Goal: Task Accomplishment & Management: Complete application form

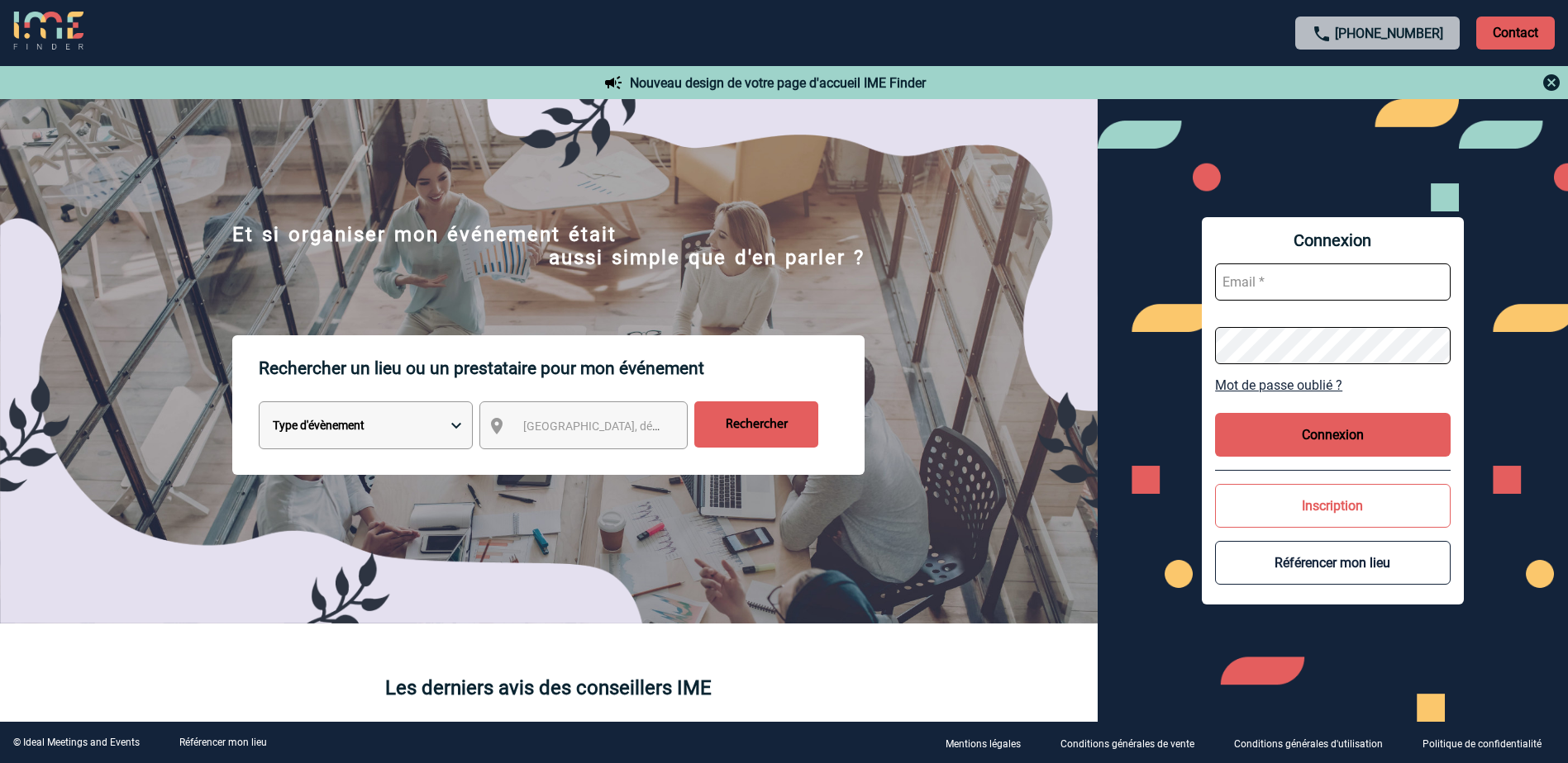
click at [1273, 277] on input "text" at bounding box center [1332, 281] width 235 height 37
paste input "[EMAIL_ADDRESS][DOMAIN_NAME]"
type input "[EMAIL_ADDRESS][DOMAIN_NAME]"
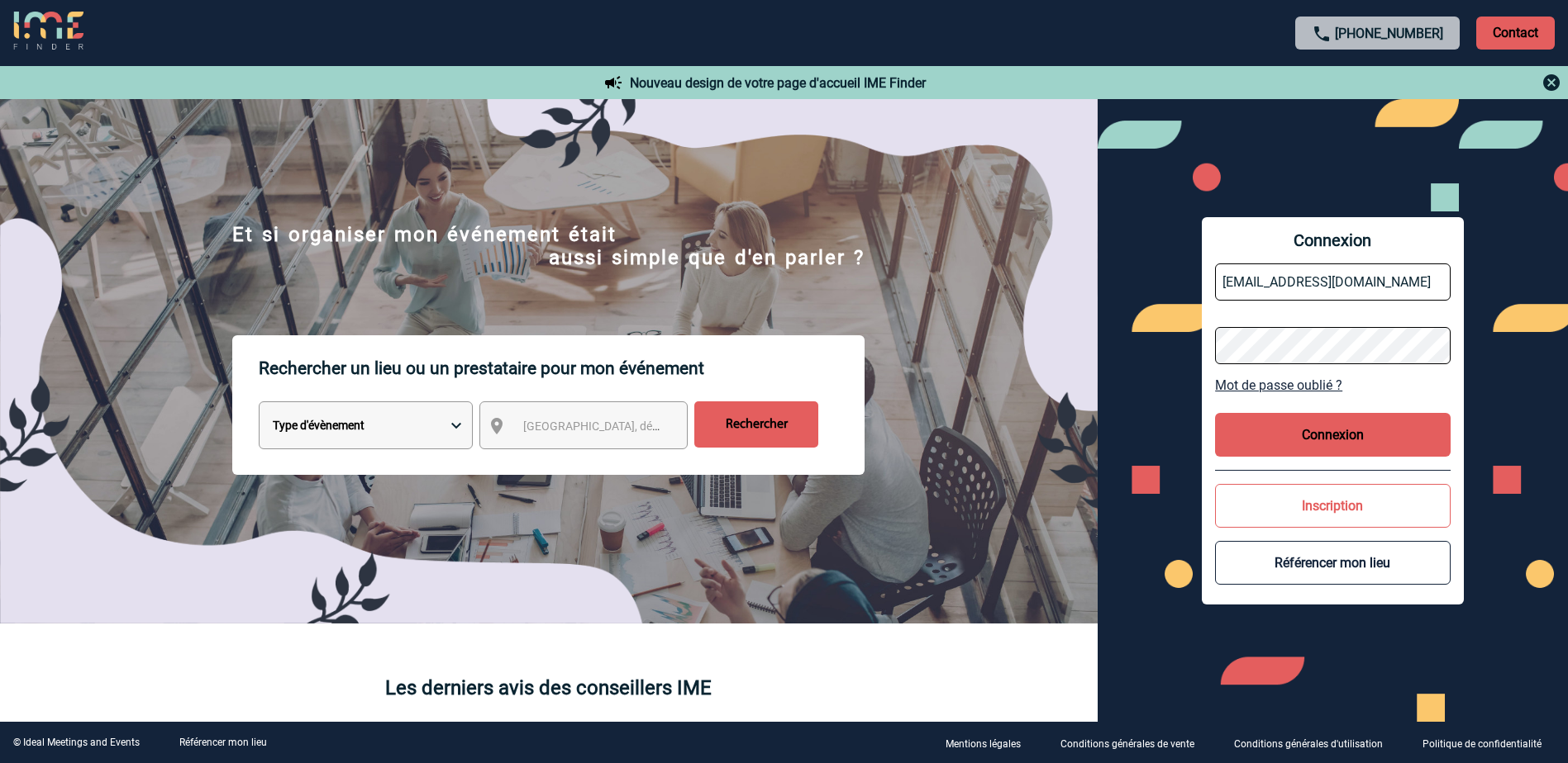
click at [1292, 434] on button "Connexion" at bounding box center [1332, 434] width 235 height 43
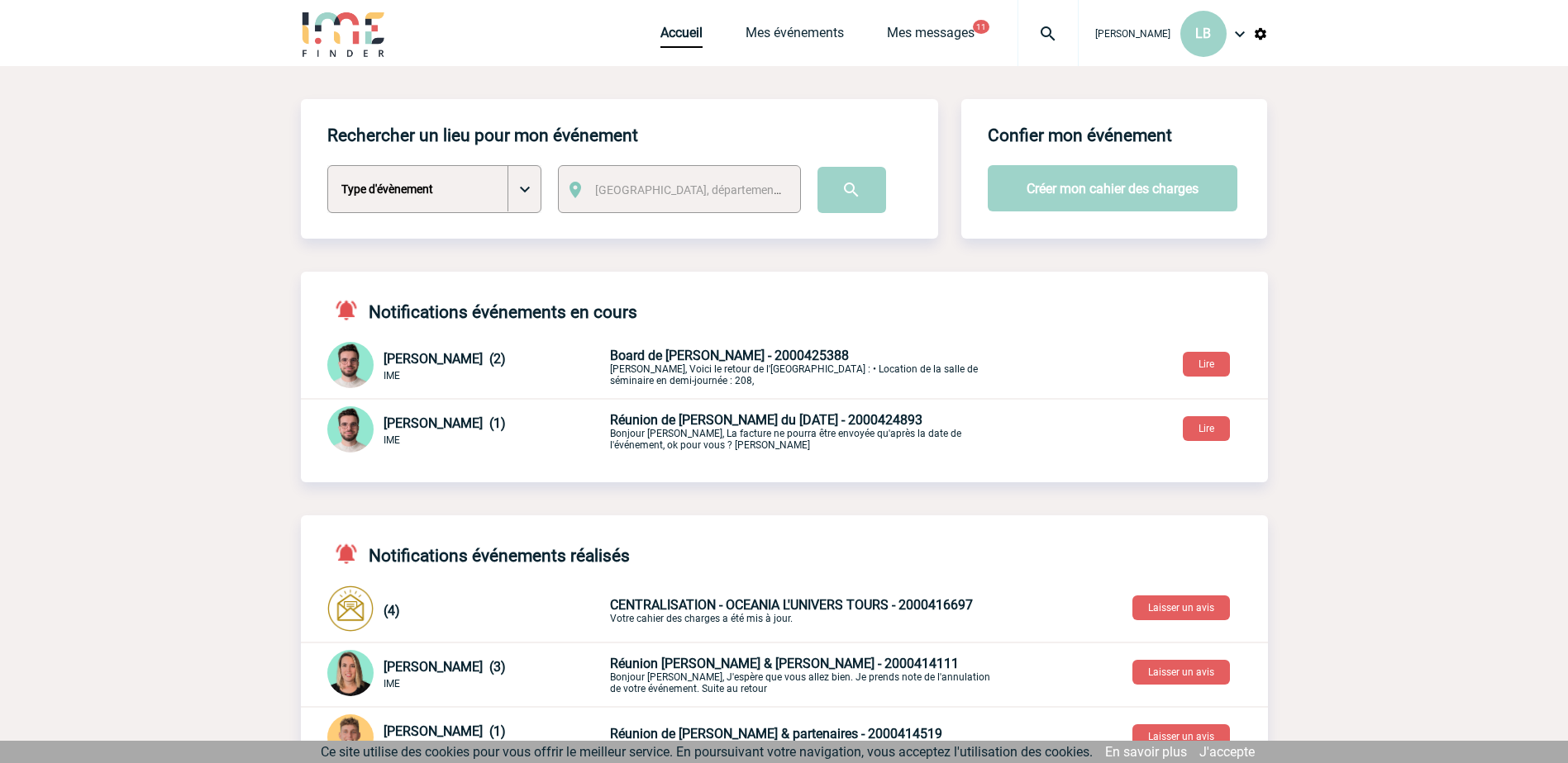
click at [519, 185] on select "Type d'évènement Séminaire avec nuitée Séminaire sans nuitée Repas de groupe Te…" at bounding box center [434, 189] width 214 height 48
select select "2"
click at [327, 166] on select "Type d'évènement Séminaire avec nuitée Séminaire sans nuitée Repas de groupe Te…" at bounding box center [434, 189] width 214 height 48
click at [624, 188] on span "[GEOGRAPHIC_DATA], département, région..." at bounding box center [709, 190] width 230 height 13
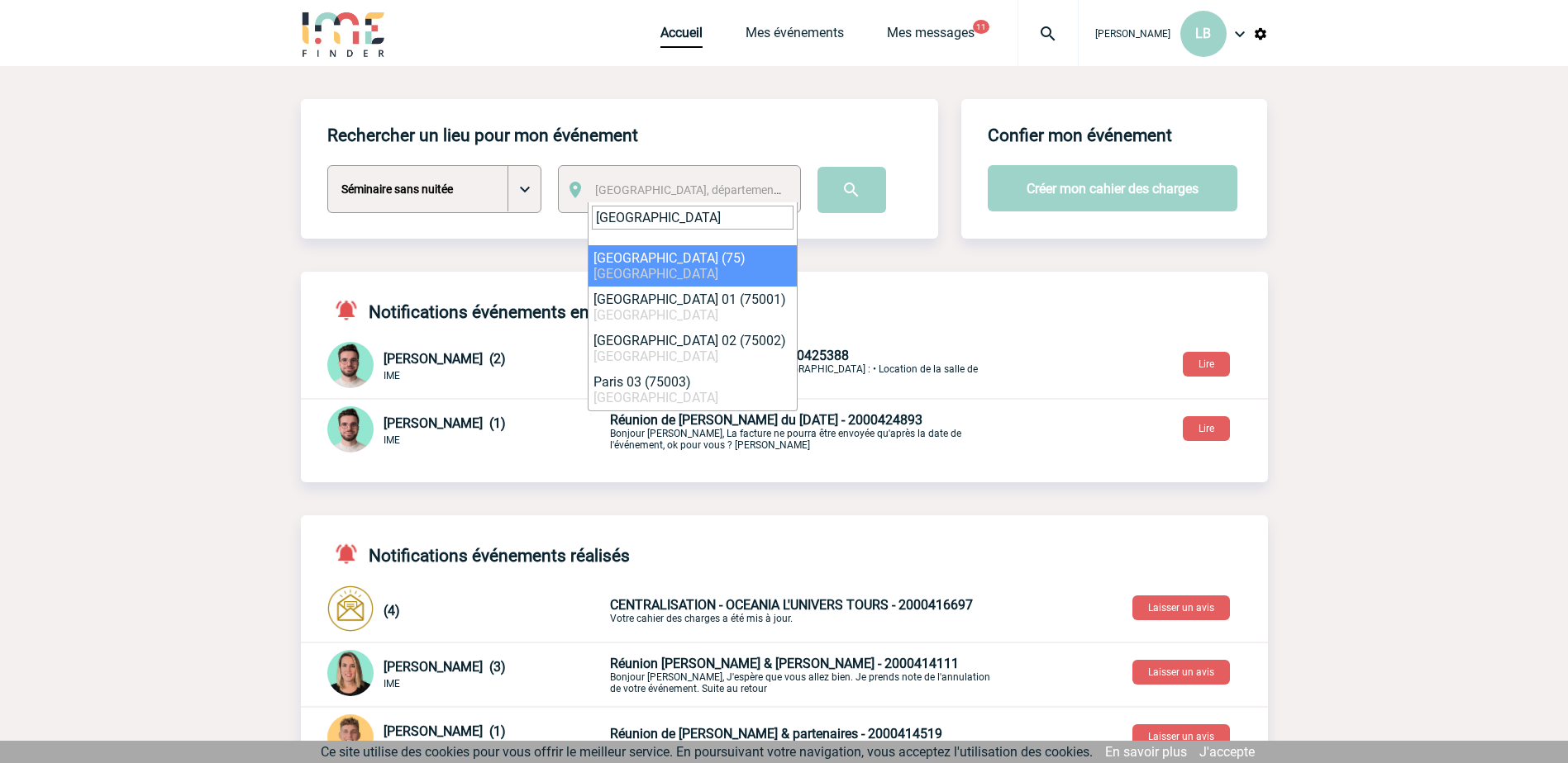
click at [662, 212] on input "paris" at bounding box center [691, 217] width 201 height 24
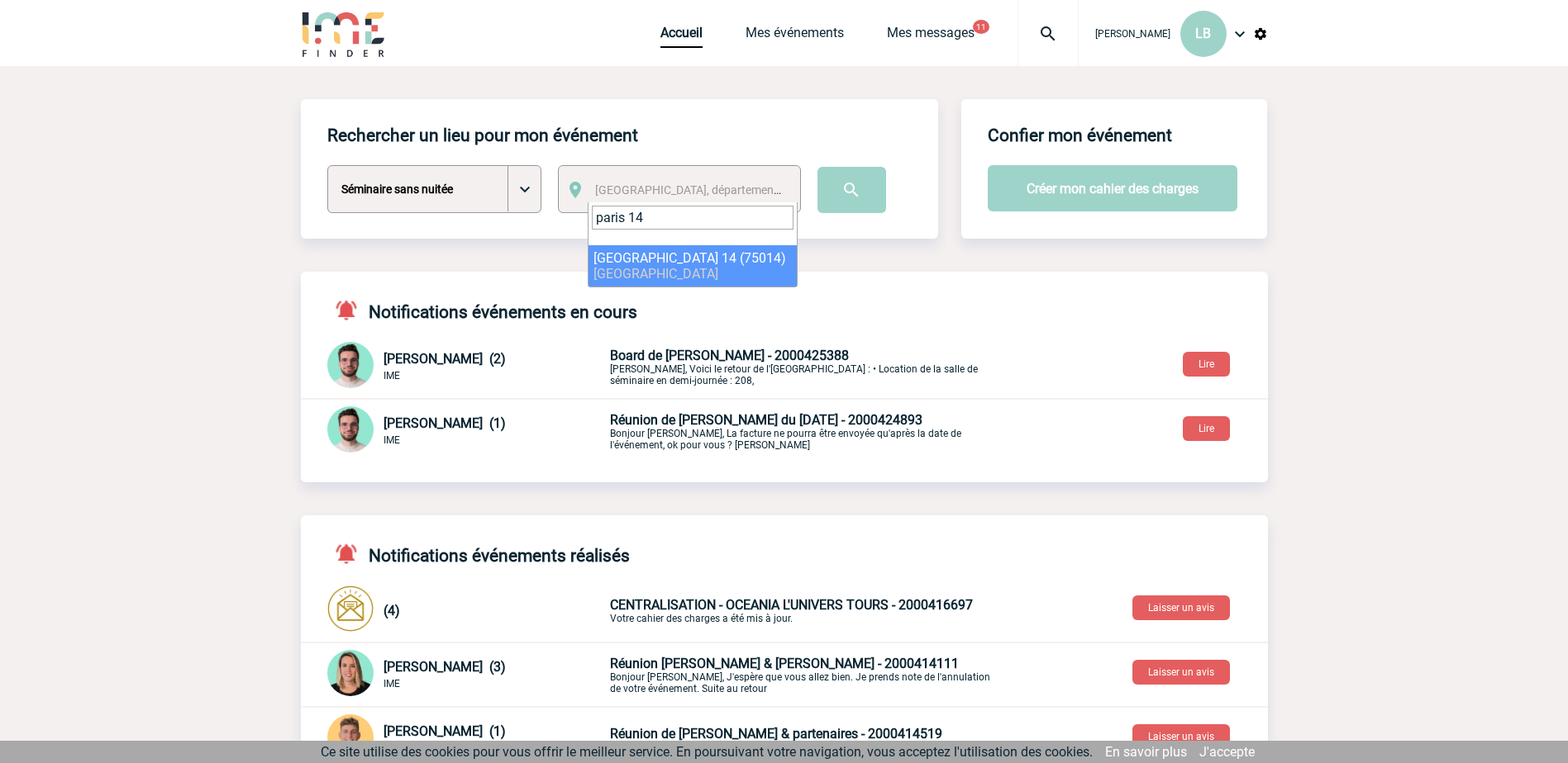
type input "paris 14"
select select "17"
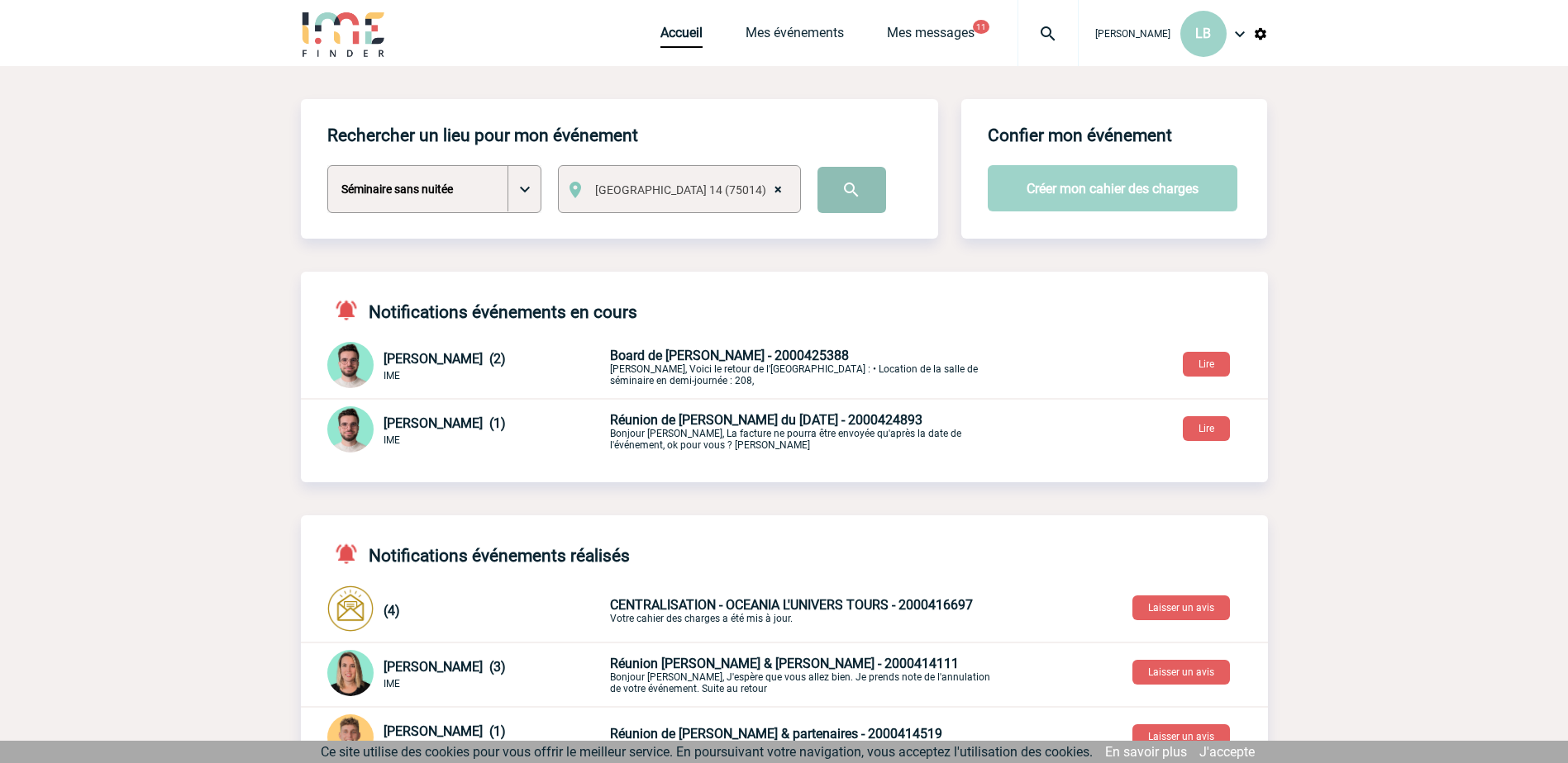
click at [849, 191] on input "image" at bounding box center [851, 190] width 69 height 46
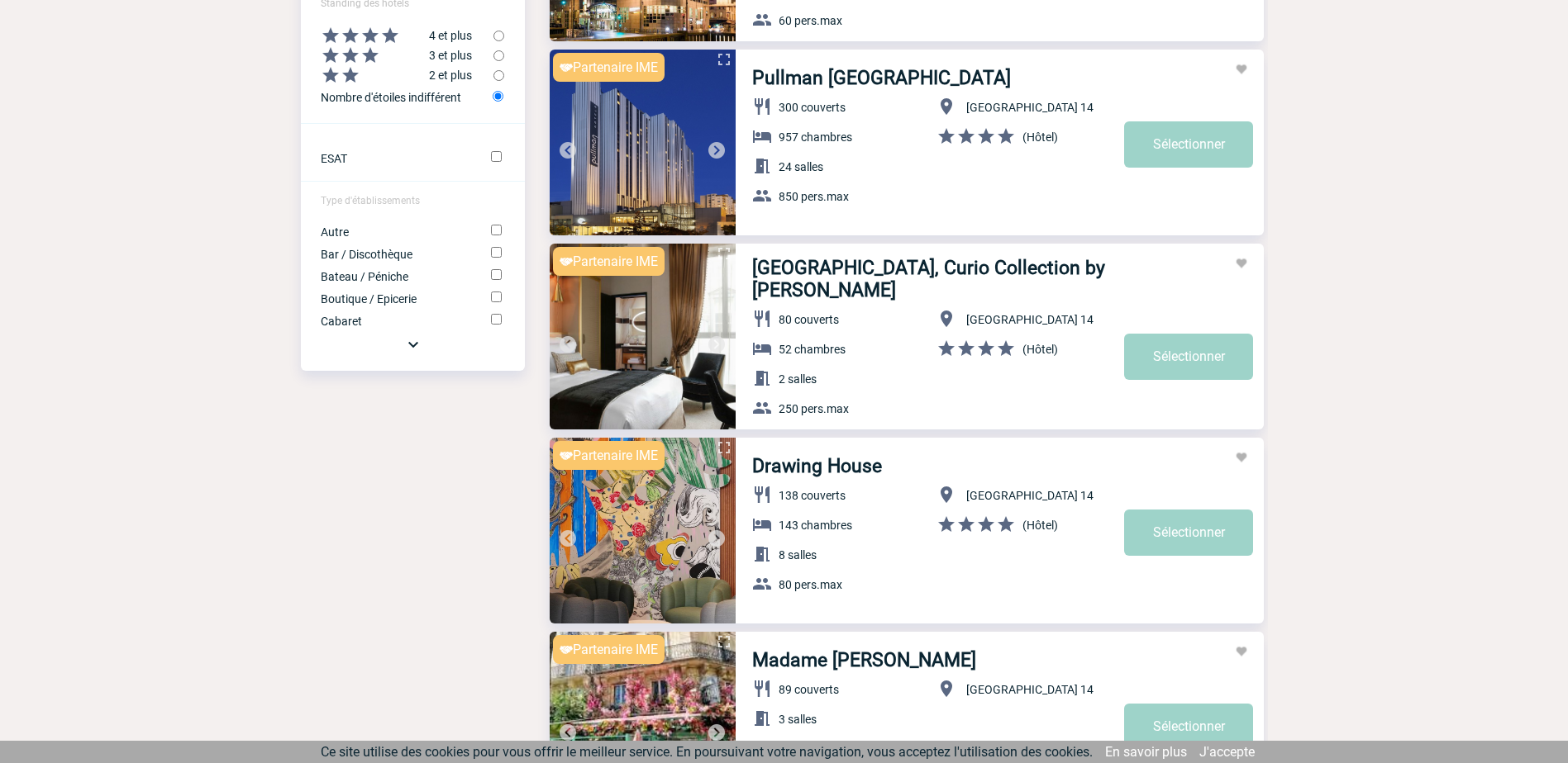
scroll to position [908, 0]
click at [1183, 533] on link "Sélectionner" at bounding box center [1188, 532] width 128 height 46
select select "2"
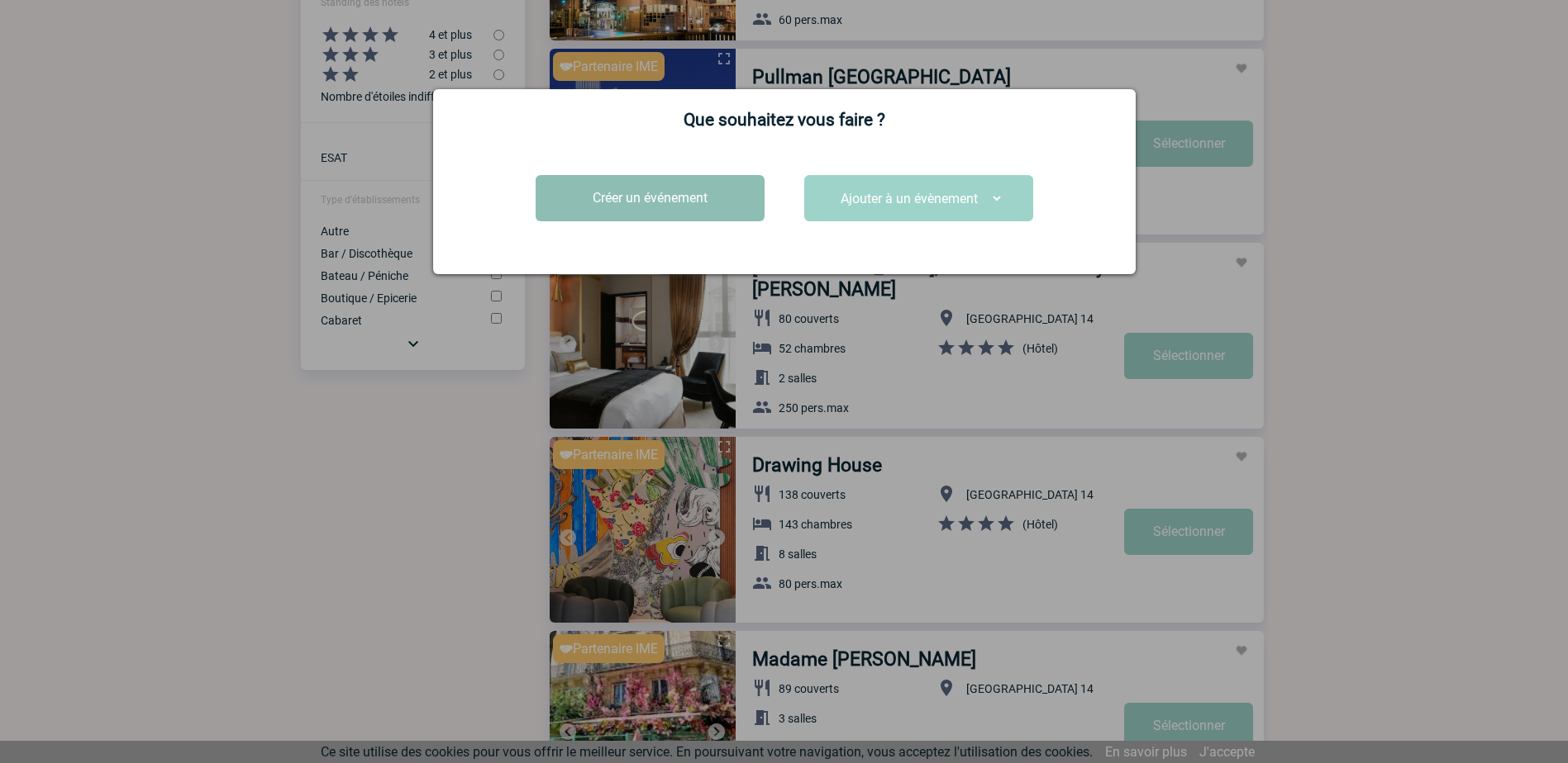
click at [686, 200] on button "Créer un événement" at bounding box center [650, 197] width 229 height 46
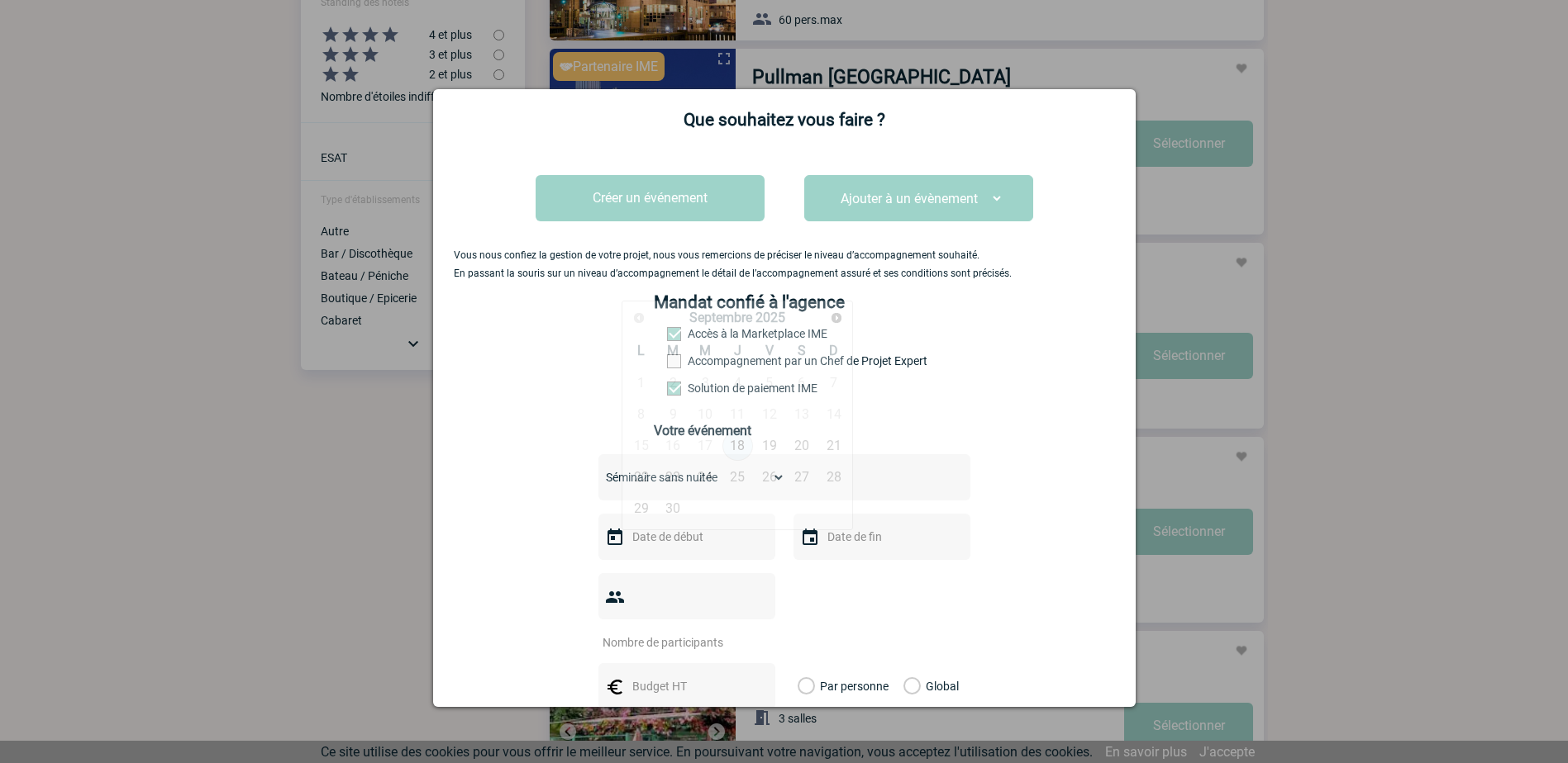
click at [690, 545] on input "text" at bounding box center [685, 536] width 114 height 22
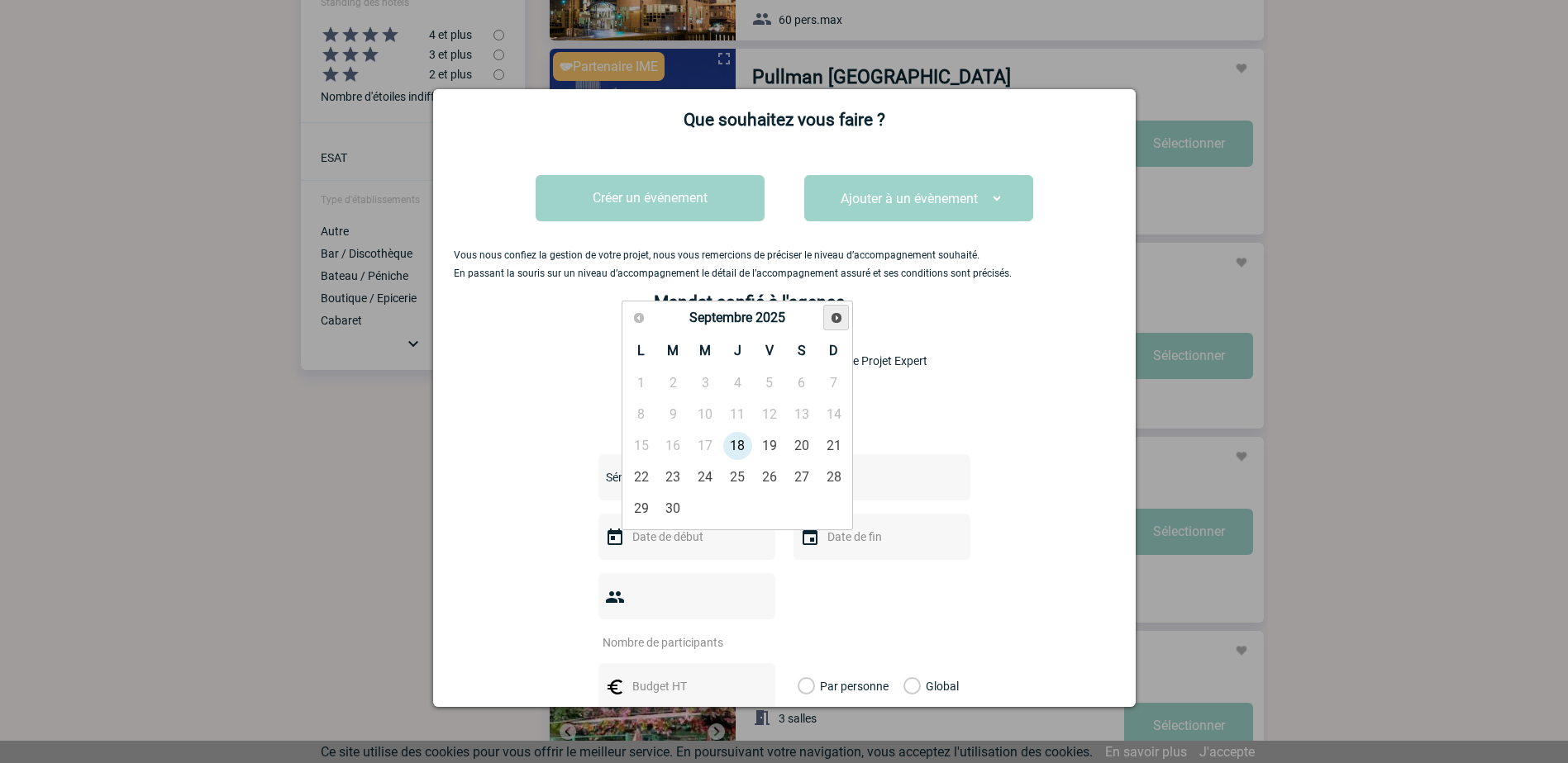
click at [833, 320] on span "Suivant" at bounding box center [836, 318] width 13 height 13
click at [736, 474] on link "20" at bounding box center [738, 477] width 30 height 29
type input "20-11-2025"
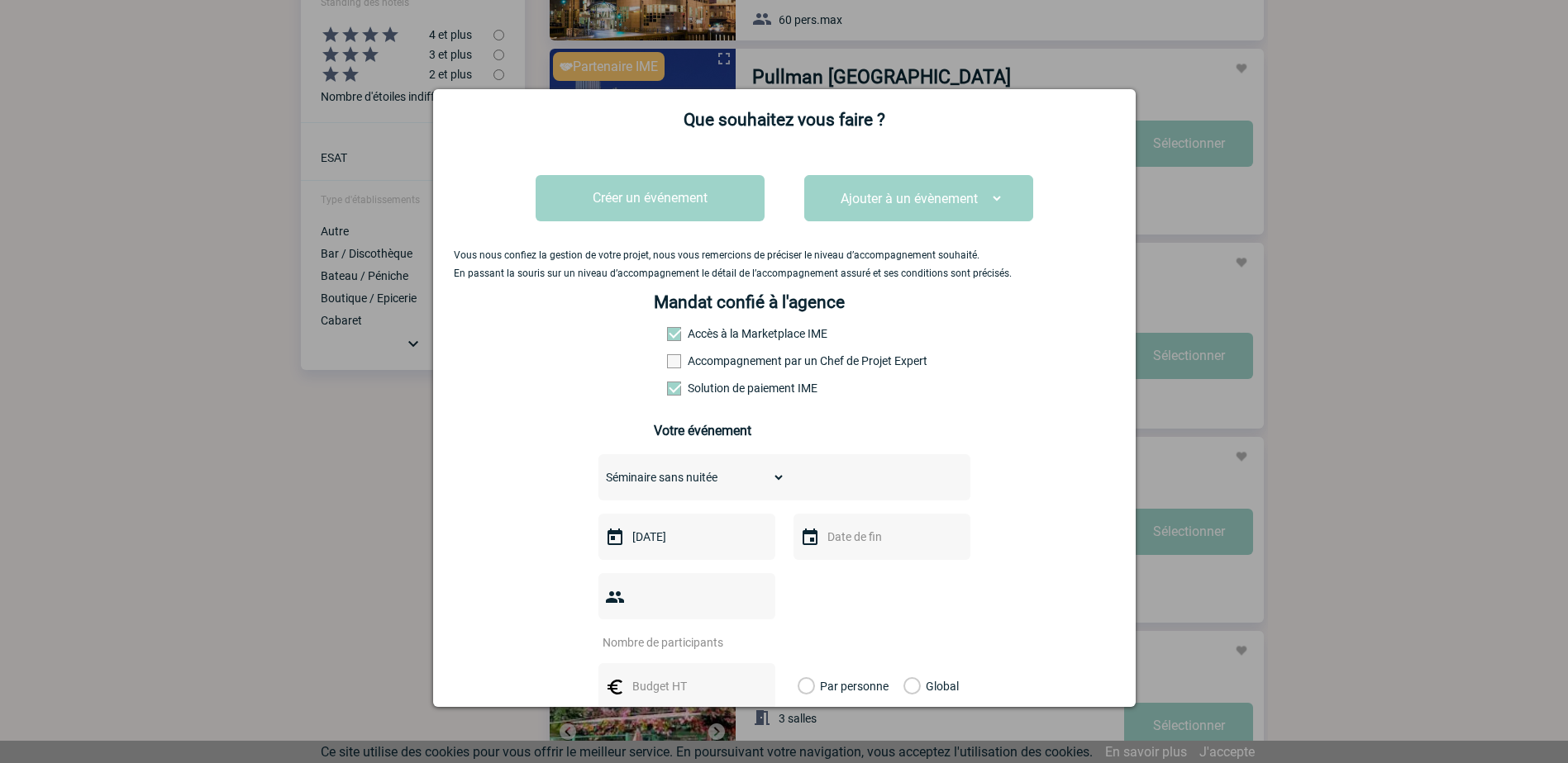
click at [823, 546] on input "text" at bounding box center [879, 536] width 114 height 22
click at [929, 477] on link "20" at bounding box center [932, 477] width 30 height 29
type input "20-11-2025"
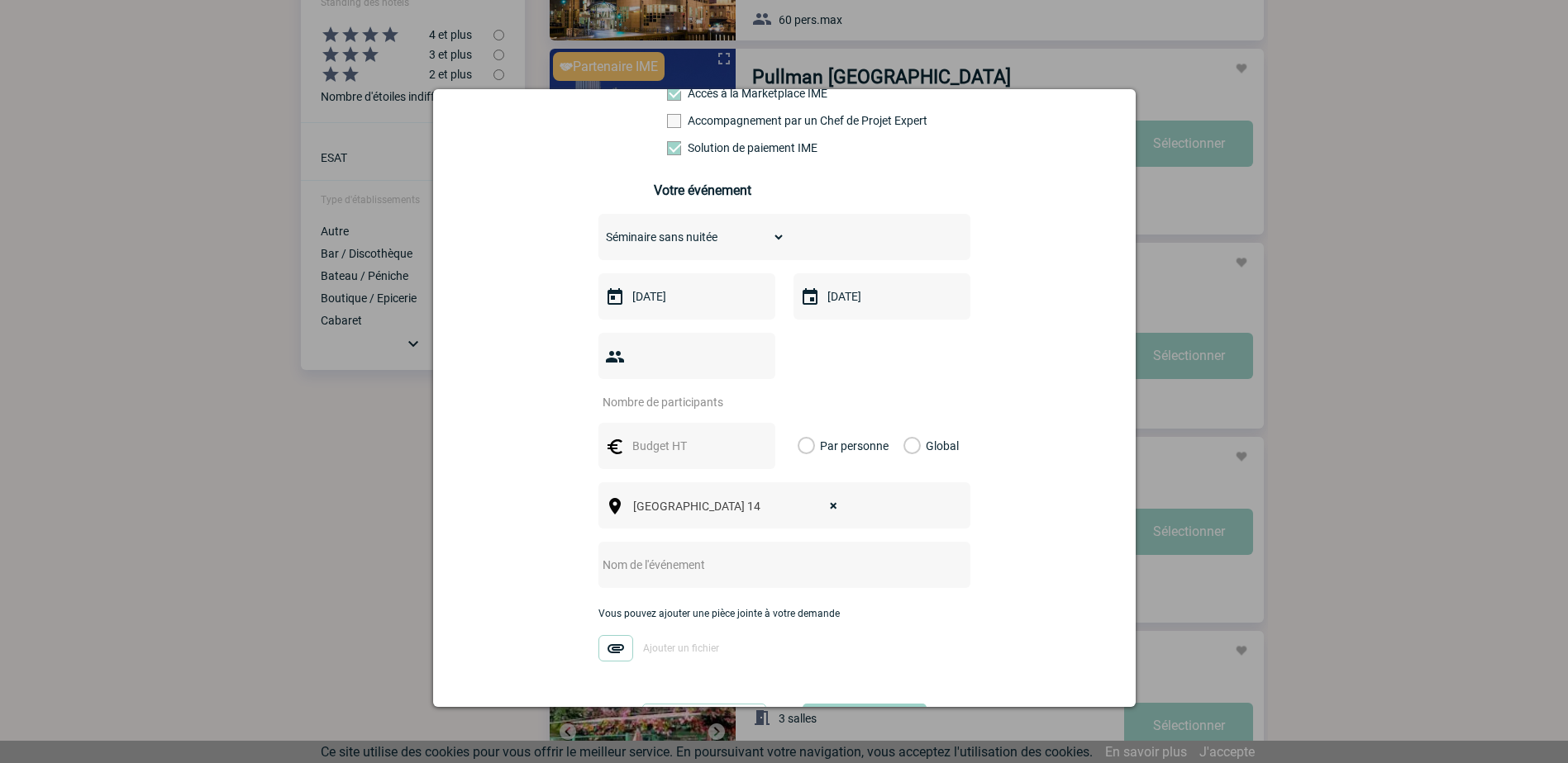
scroll to position [247, 0]
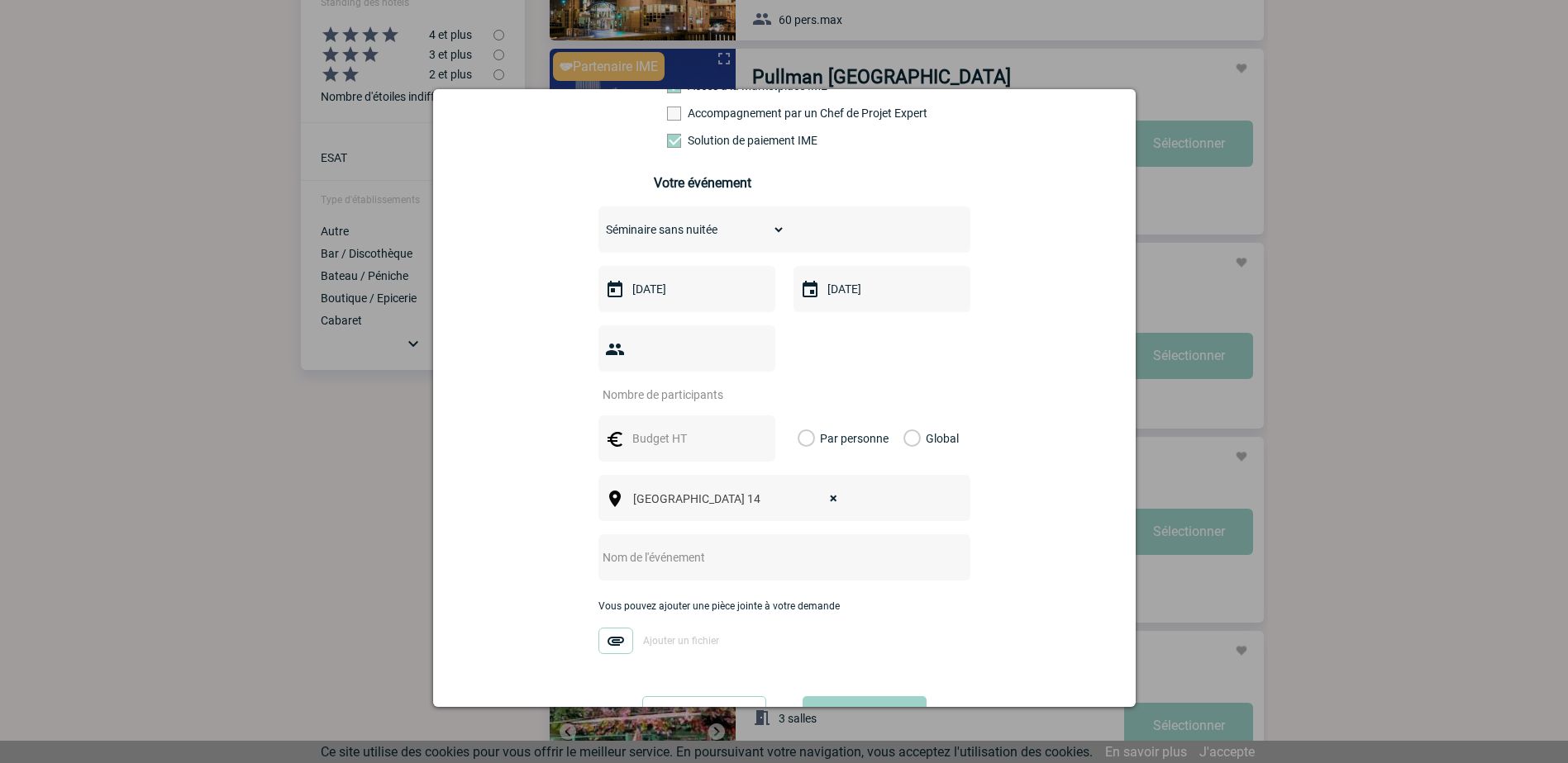
click at [682, 384] on input "number" at bounding box center [675, 395] width 155 height 22
type input "40"
click at [721, 547] on input "text" at bounding box center [761, 557] width 328 height 22
type input "Séminaire de Julie et Vanessa"
click at [678, 428] on input "text" at bounding box center [685, 438] width 114 height 22
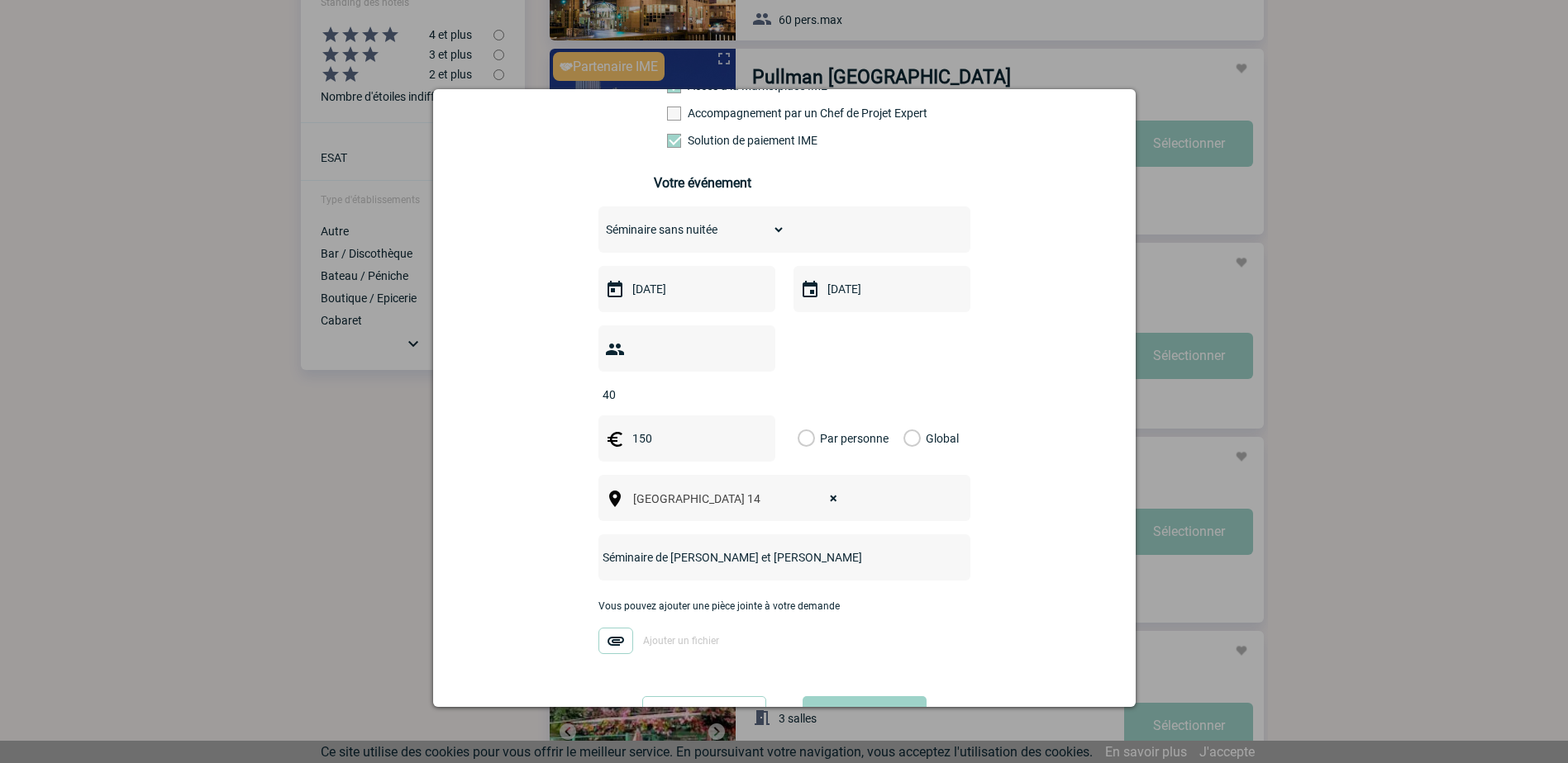
type input "150"
click at [797, 415] on label "Par personne" at bounding box center [806, 438] width 18 height 46
click at [0, 0] on input "Par personne" at bounding box center [0, 0] width 0 height 0
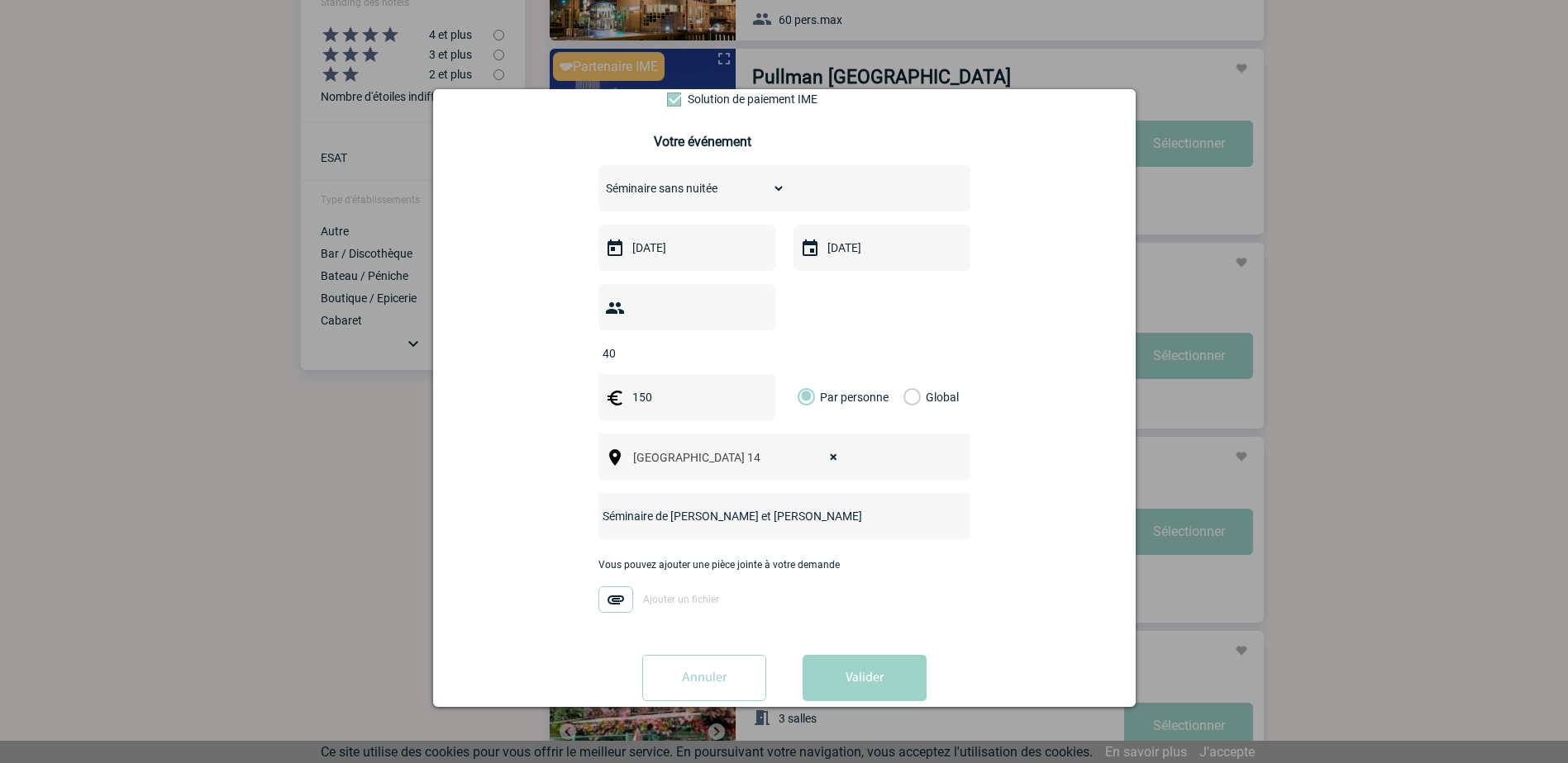
scroll to position [294, 0]
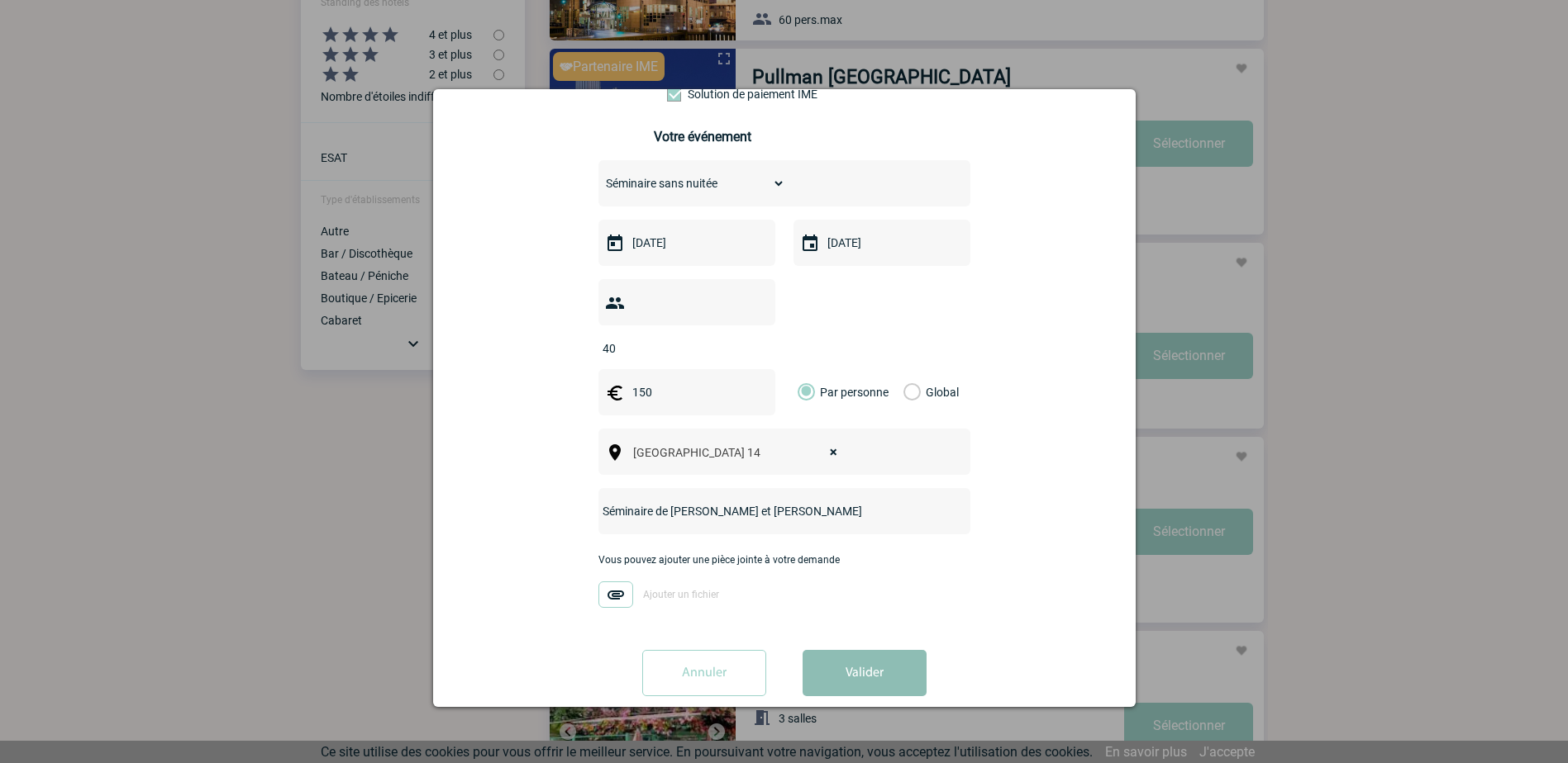
click at [860, 651] on button "Valider" at bounding box center [863, 673] width 124 height 46
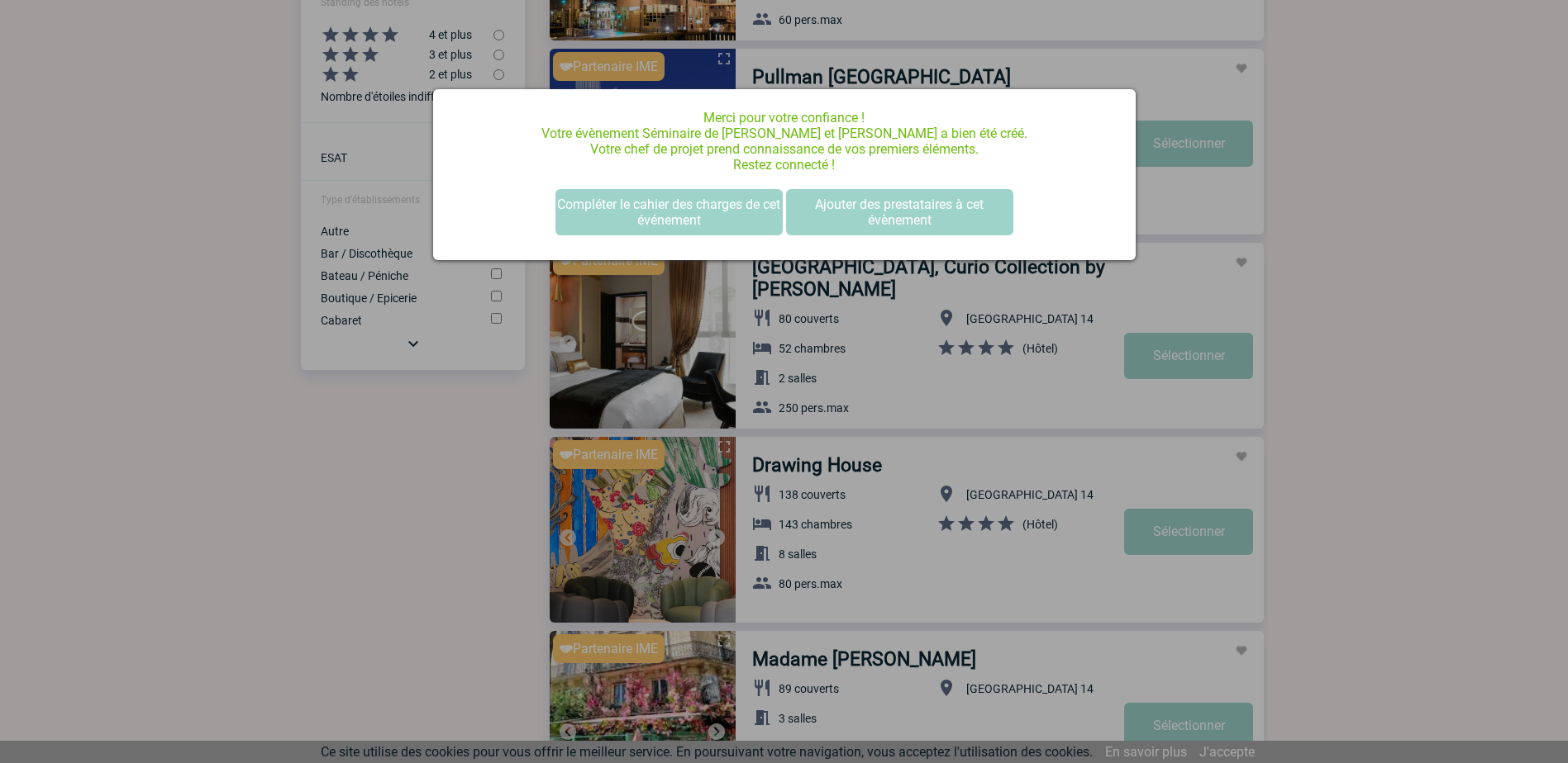
scroll to position [0, 0]
click at [702, 214] on button "Compléter le cahier des charges de cet événement" at bounding box center [669, 212] width 228 height 46
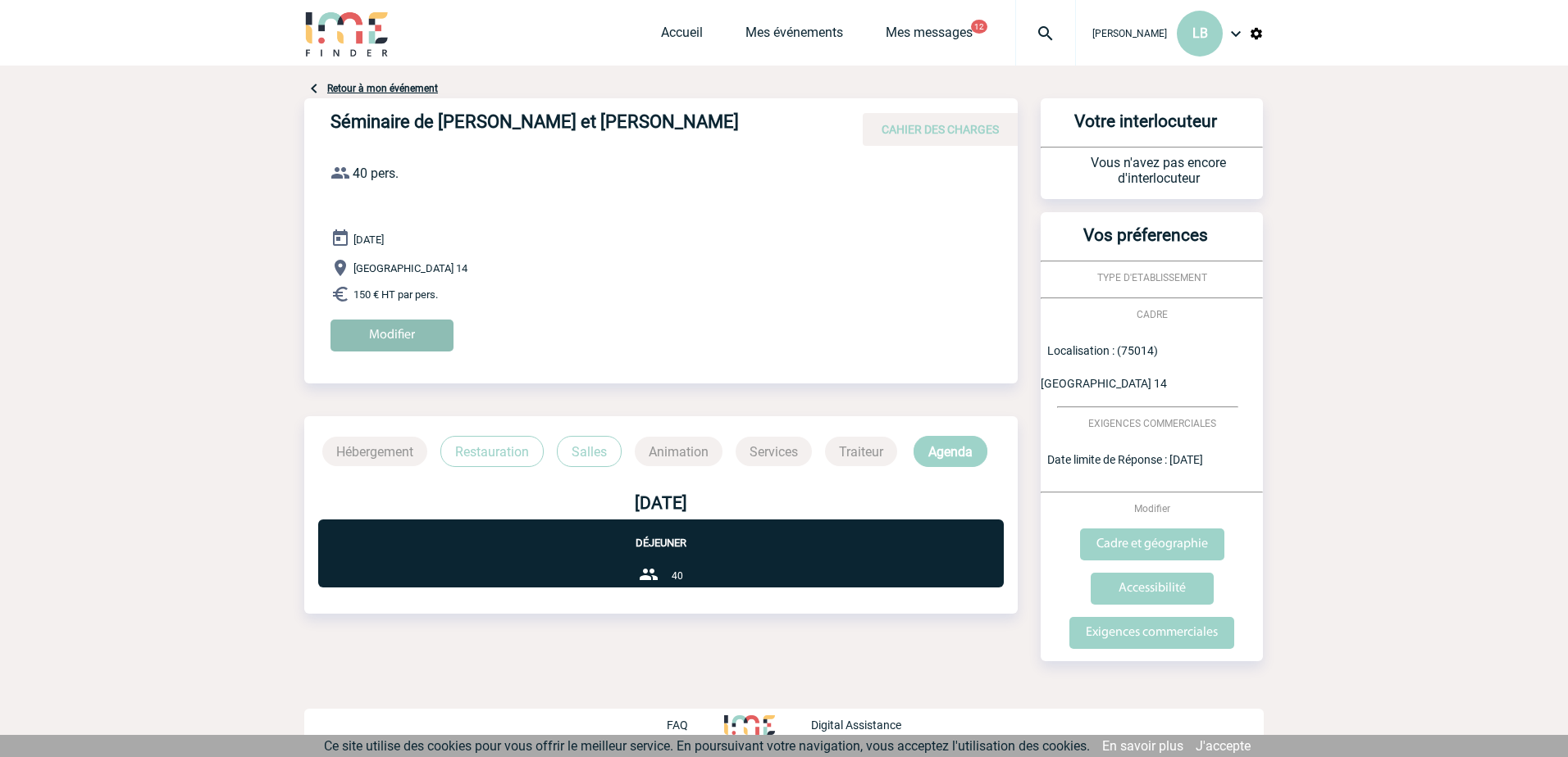
click at [377, 327] on input "Modifier" at bounding box center [392, 335] width 123 height 32
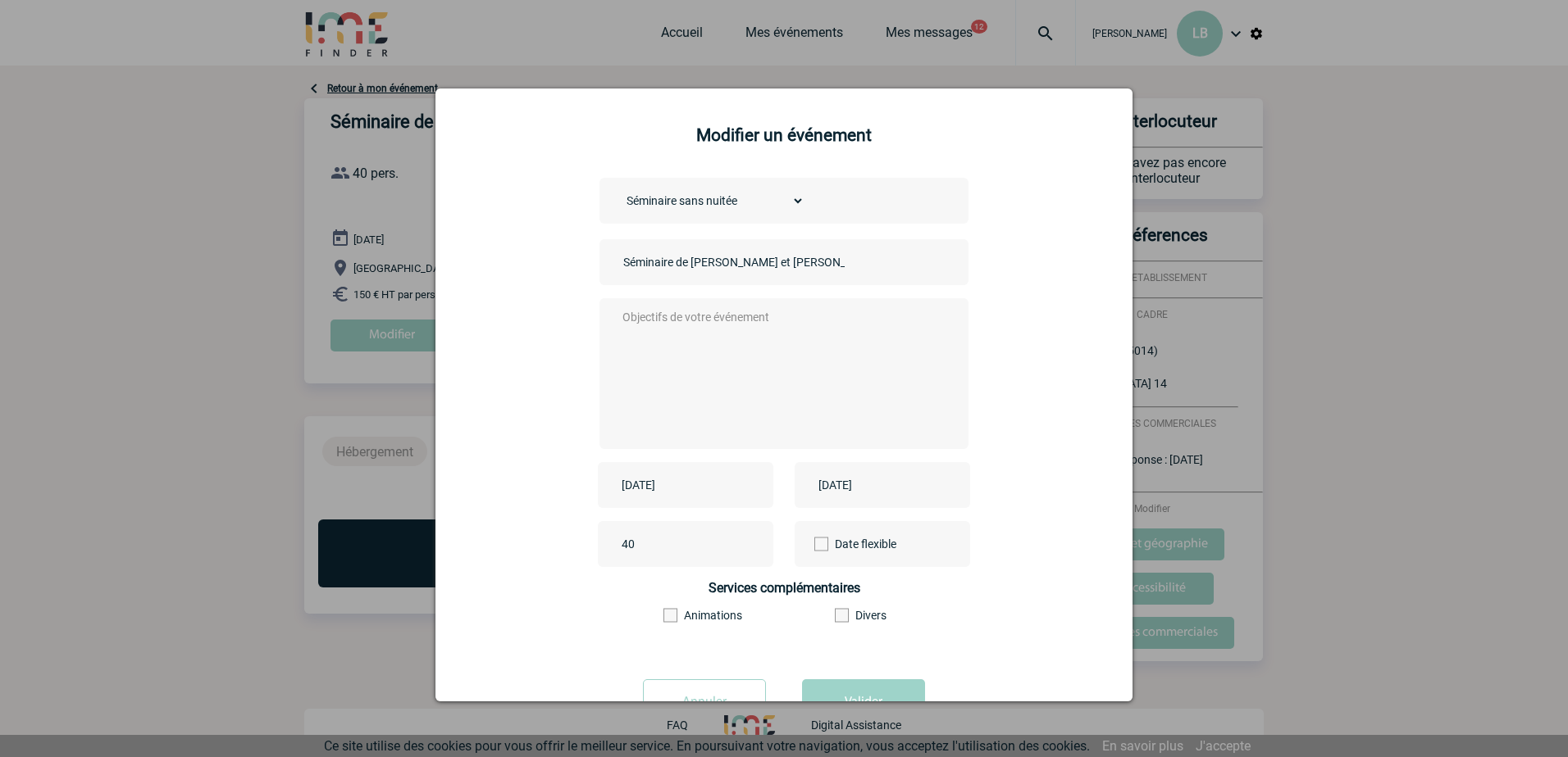
click at [704, 326] on textarea at bounding box center [781, 372] width 324 height 131
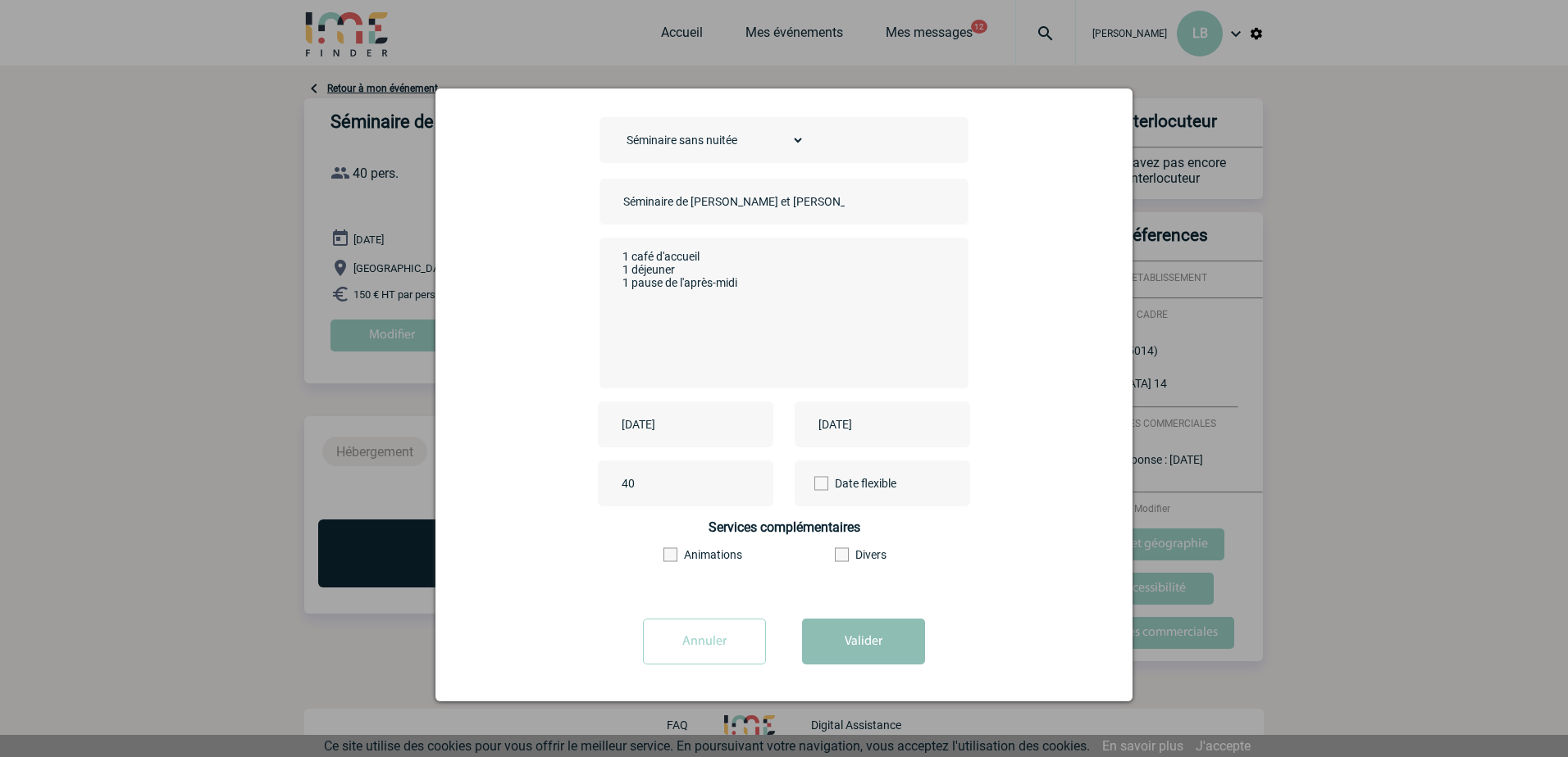
type textarea "1 café d'accueil 1 déjeuner 1 pause de l'après-midi"
click at [848, 647] on button "Valider" at bounding box center [863, 642] width 123 height 46
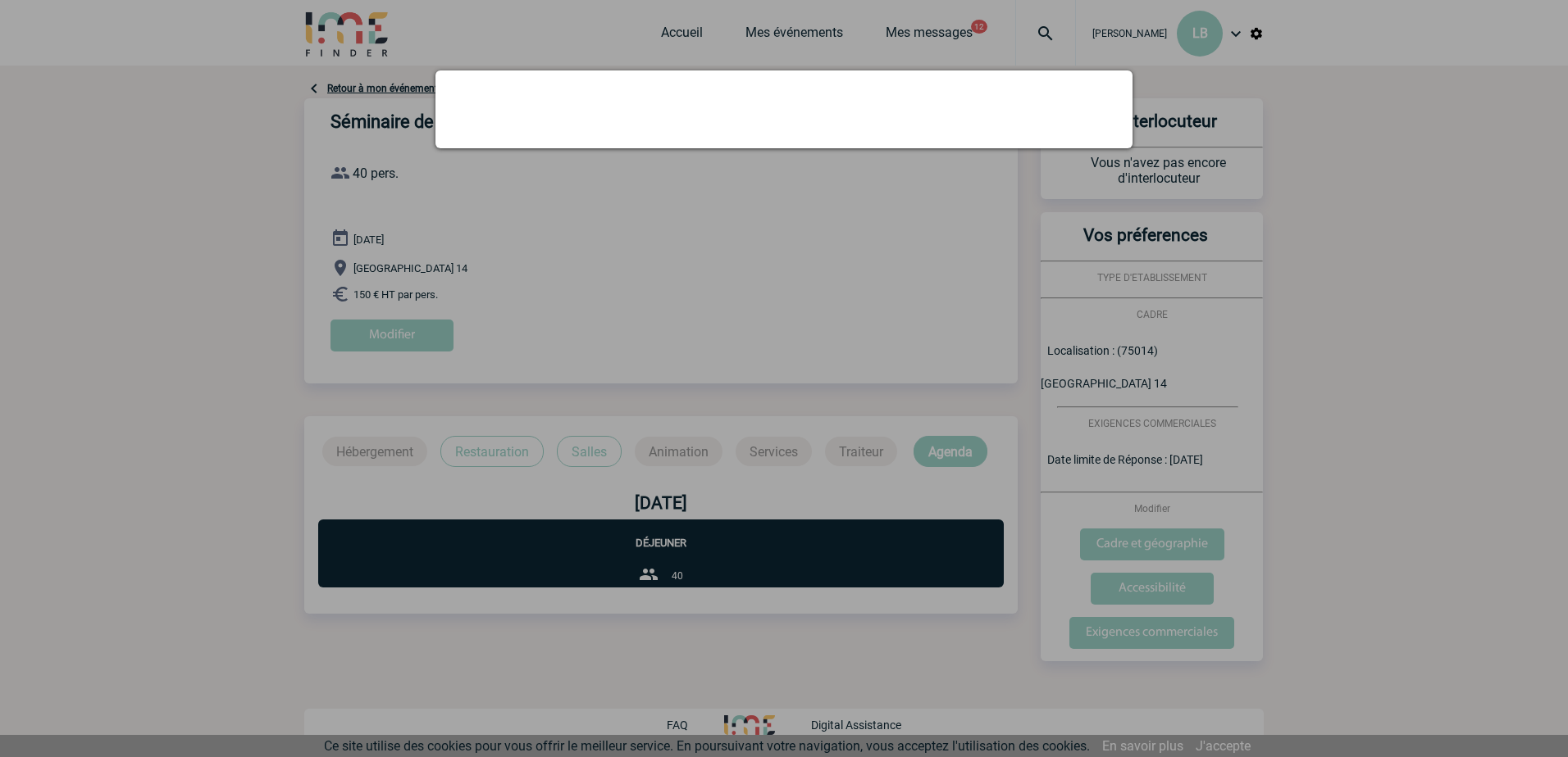
scroll to position [0, 0]
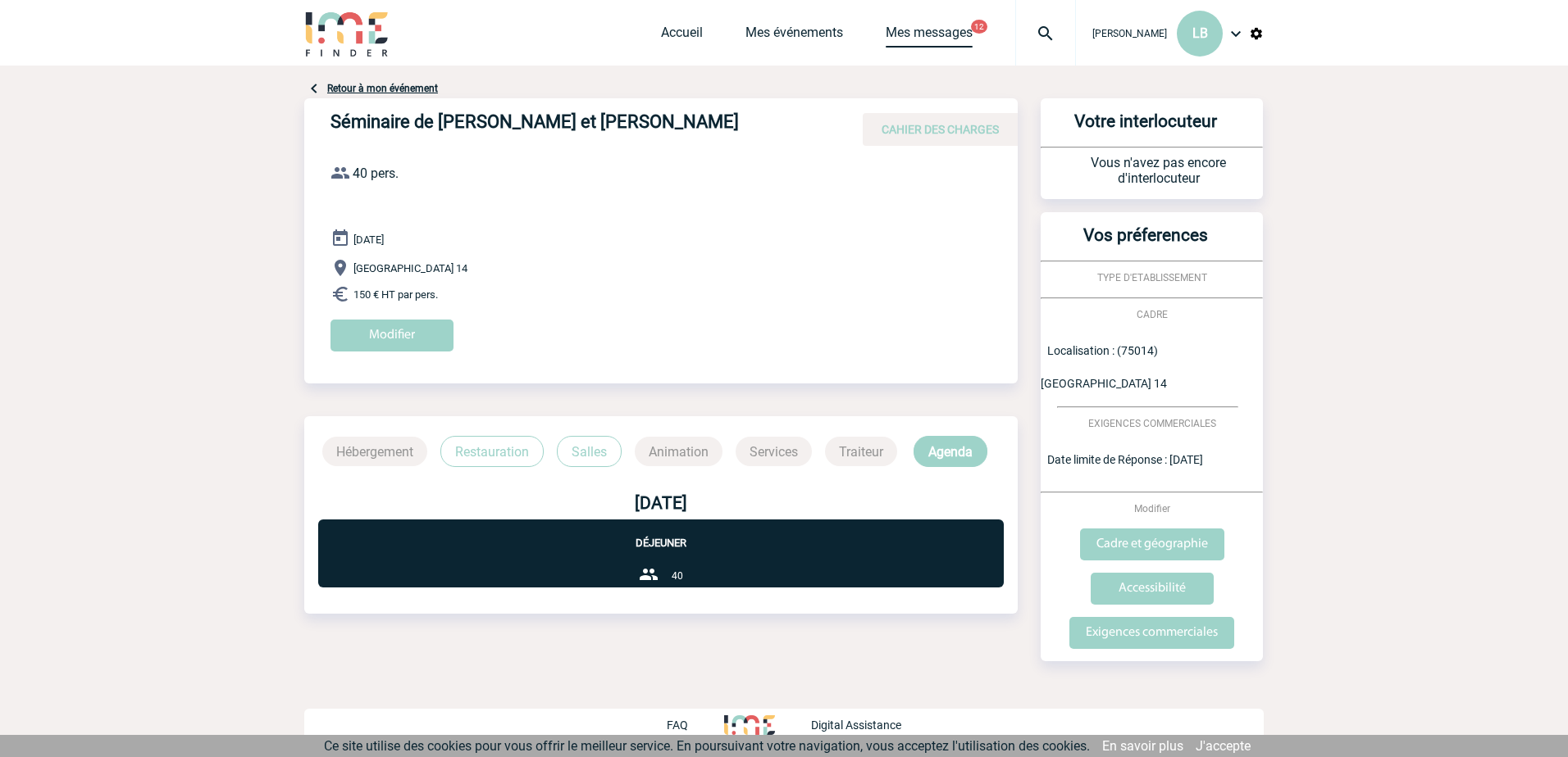
click at [953, 31] on link "Mes messages" at bounding box center [929, 36] width 87 height 22
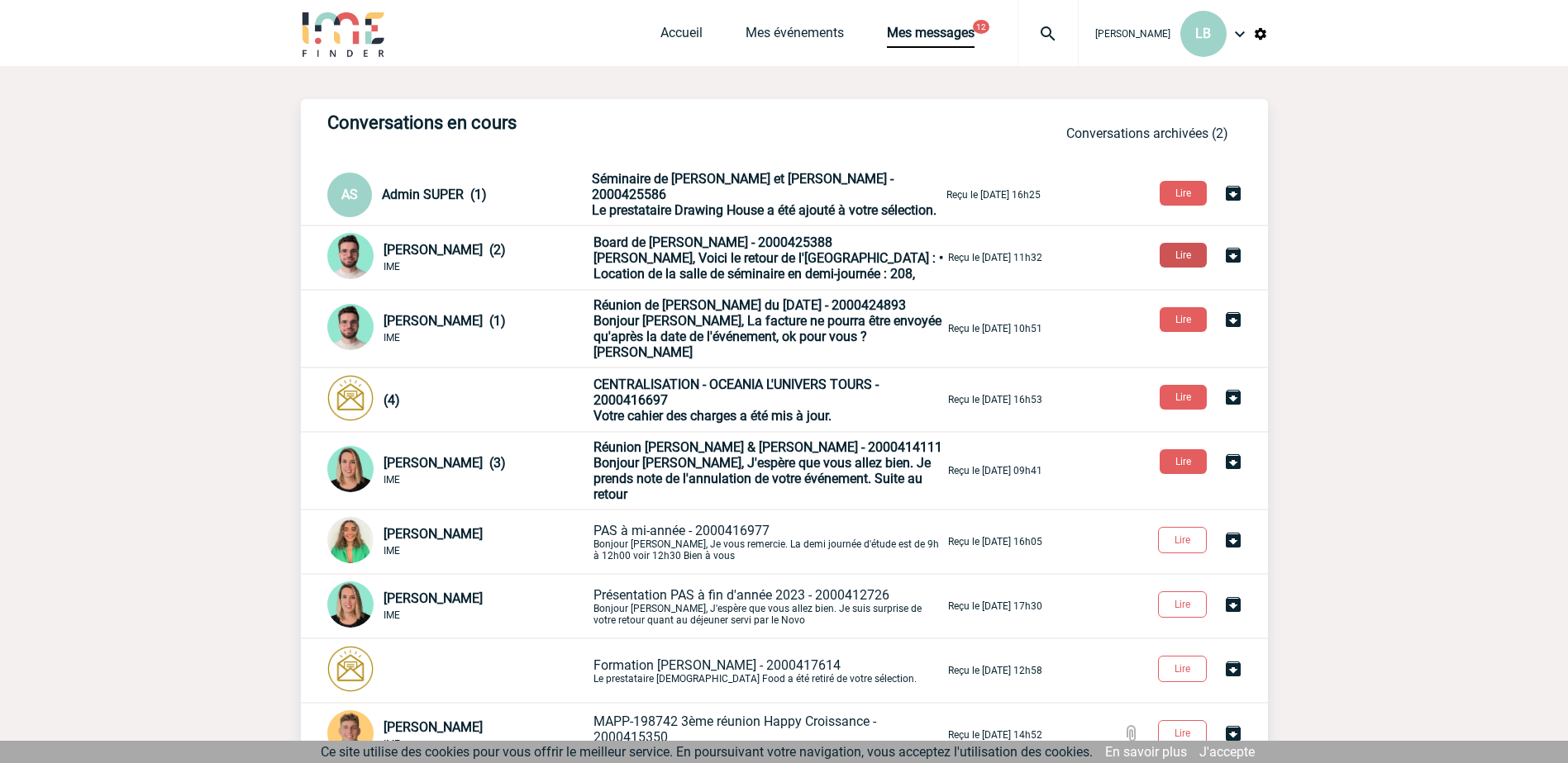
click at [1188, 256] on button "Lire" at bounding box center [1183, 255] width 47 height 25
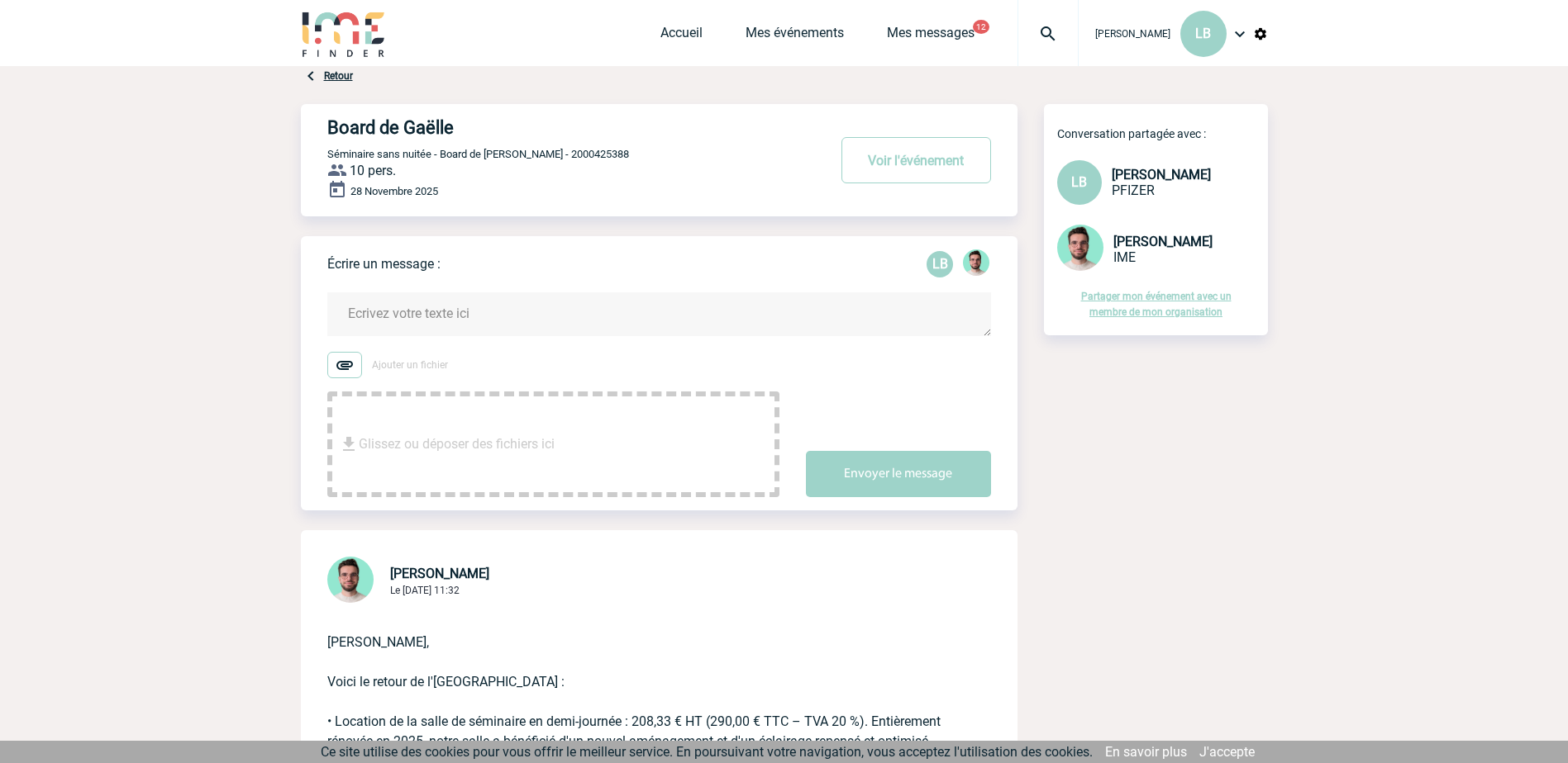
click at [346, 367] on img at bounding box center [344, 365] width 35 height 26
click at [0, 0] on input "Ajouter un fichier" at bounding box center [0, 0] width 0 height 0
click at [340, 366] on img at bounding box center [344, 365] width 35 height 26
click at [0, 0] on input "Ajouter un fichier" at bounding box center [0, 0] width 0 height 0
click at [340, 366] on img at bounding box center [344, 365] width 35 height 26
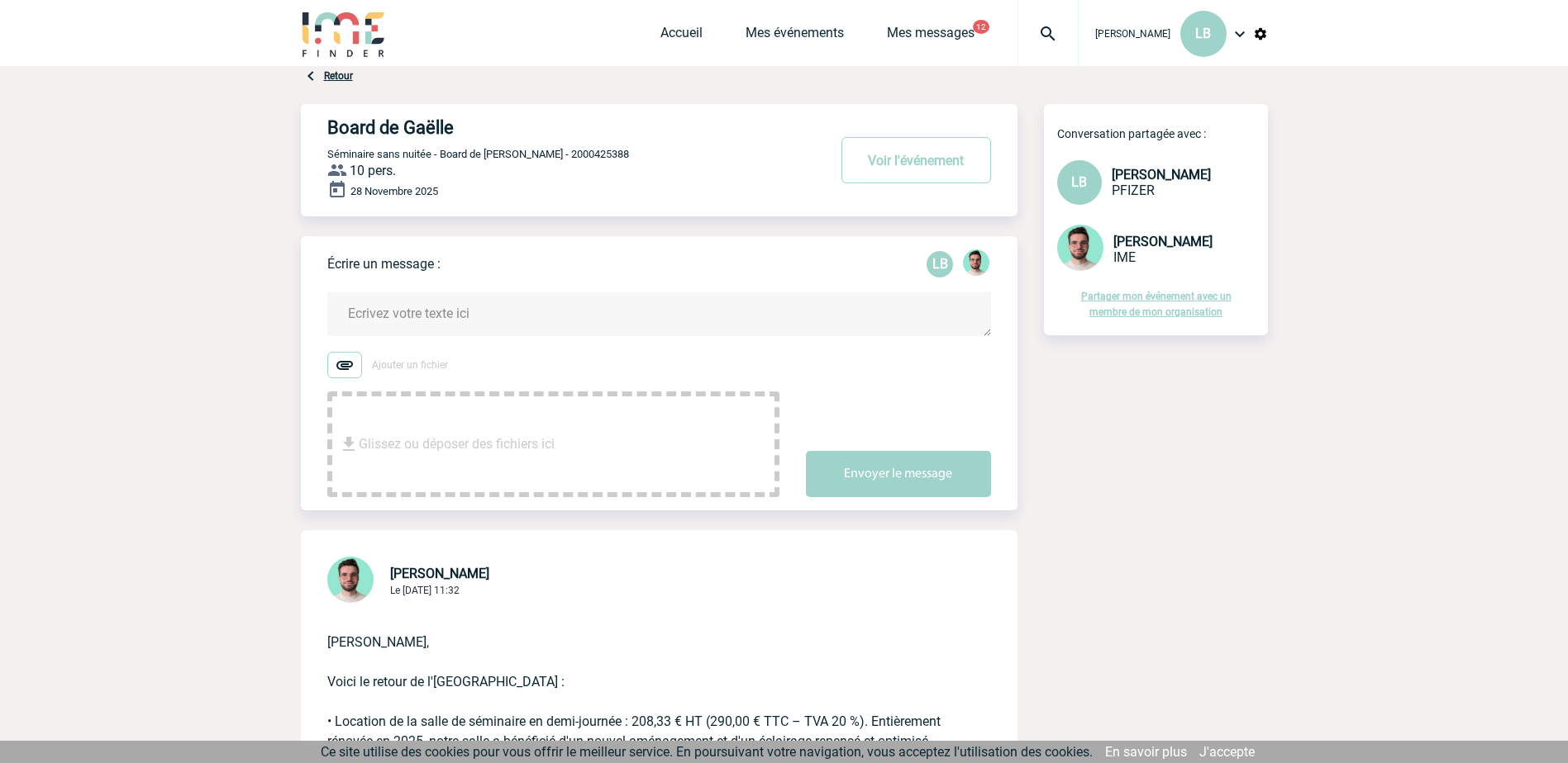
click at [0, 0] on input "Ajouter un fichier" at bounding box center [0, 0] width 0 height 0
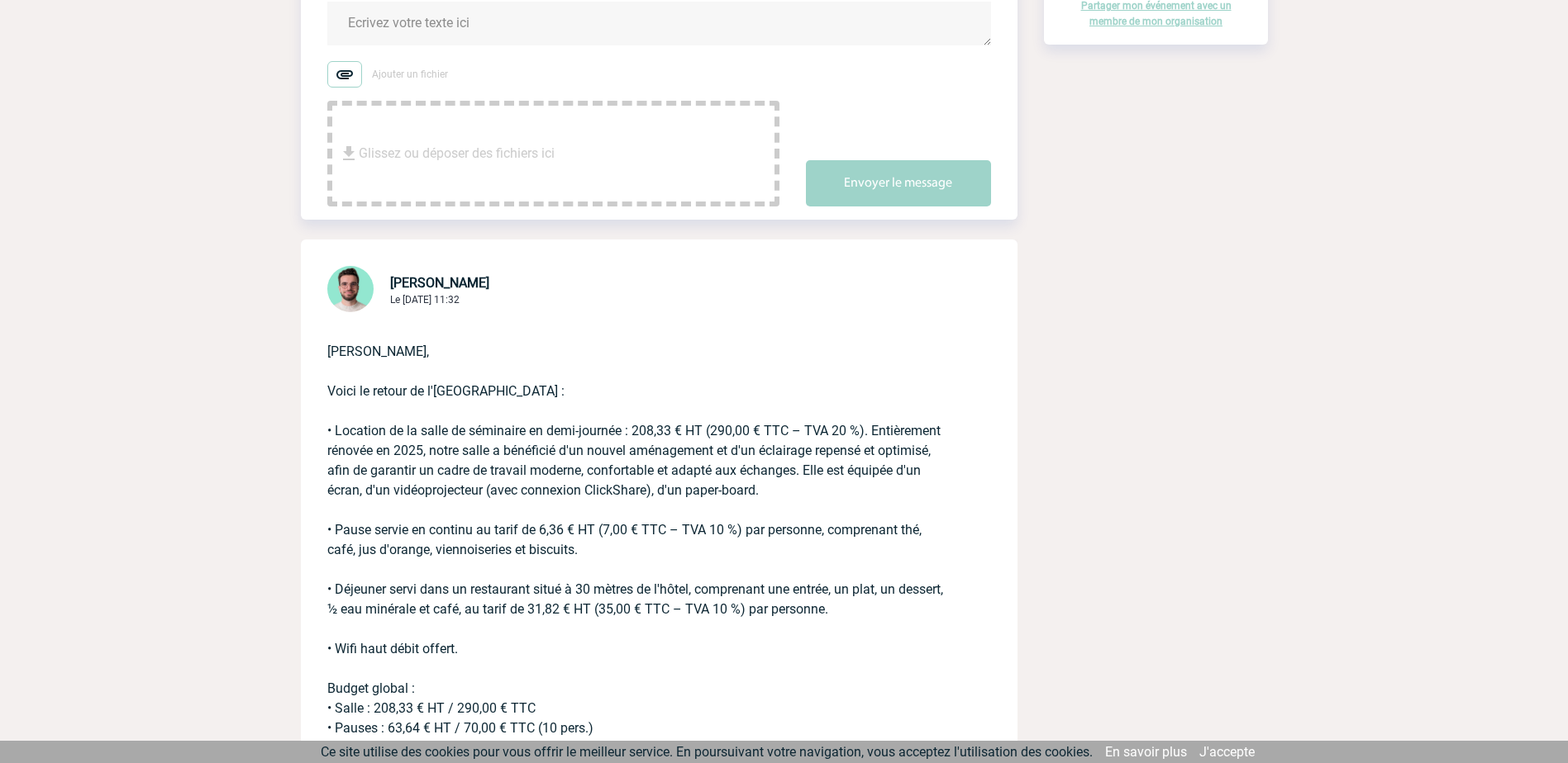
scroll to position [496, 0]
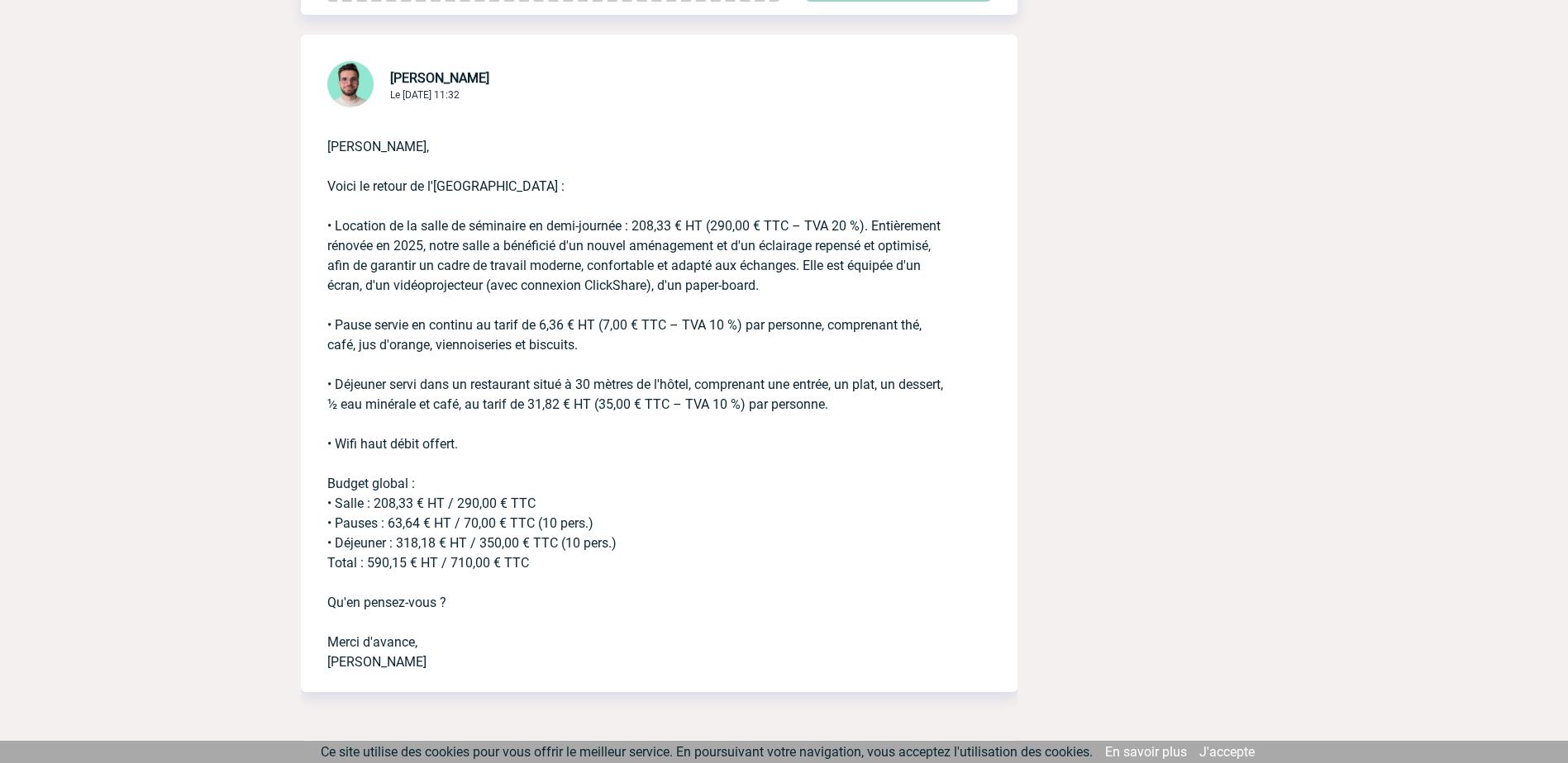
click at [684, 545] on p "[PERSON_NAME], Voici le retour de l'[GEOGRAPHIC_DATA] : • Location de la salle …" at bounding box center [636, 391] width 618 height 562
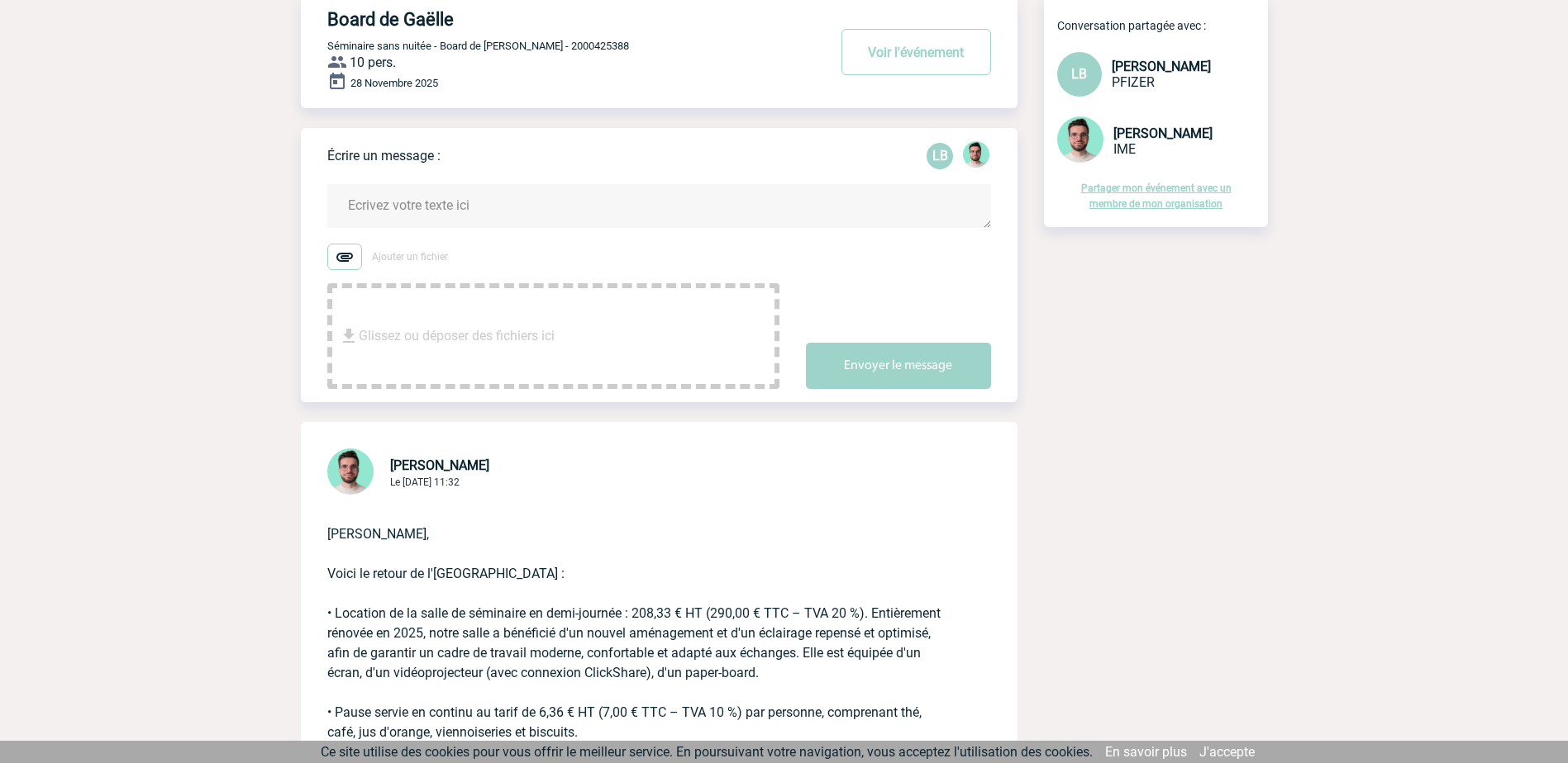
scroll to position [578, 0]
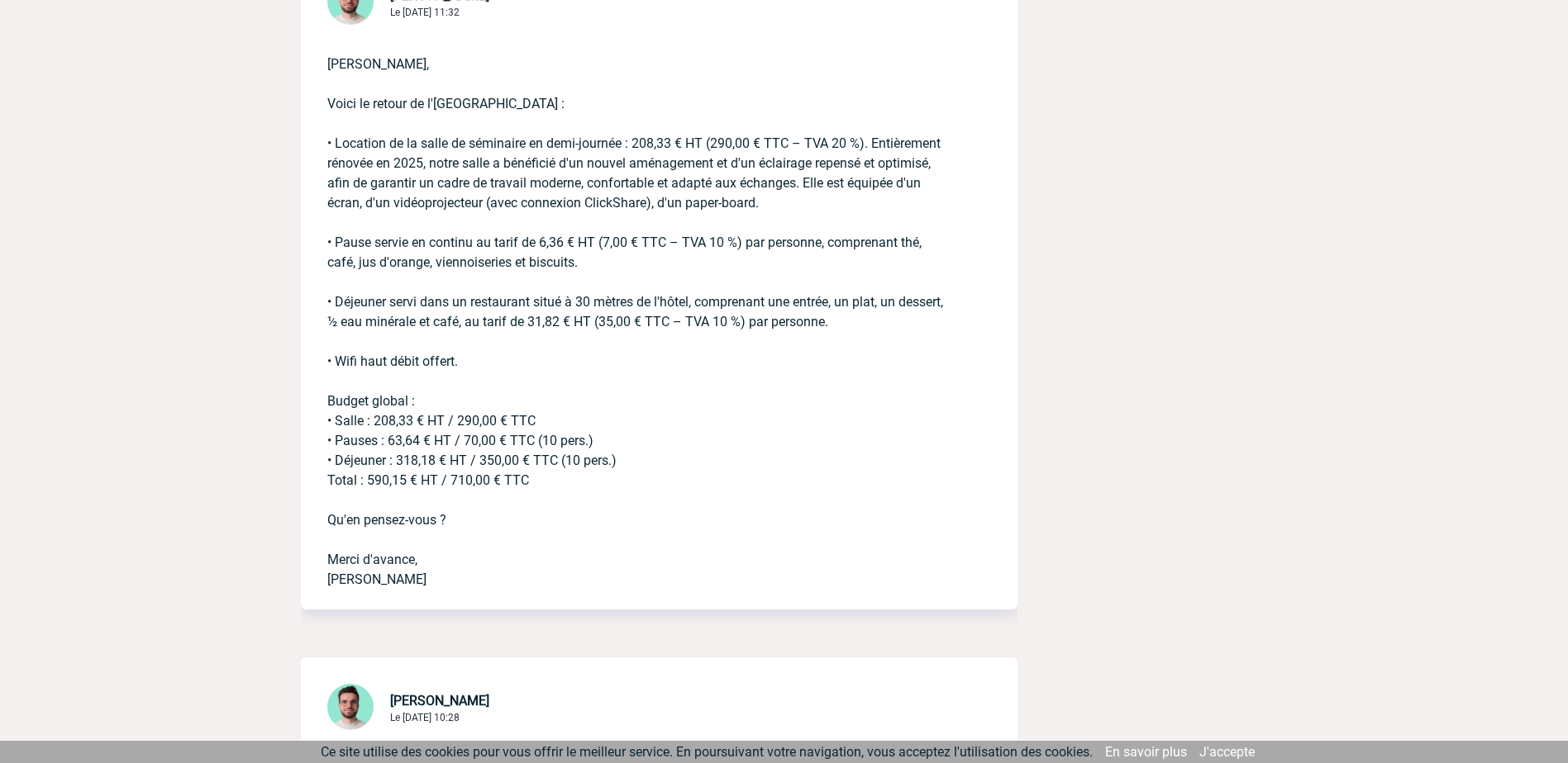
click at [529, 477] on p "[PERSON_NAME], Voici le retour de l'[GEOGRAPHIC_DATA] : • Location de la salle …" at bounding box center [636, 309] width 618 height 562
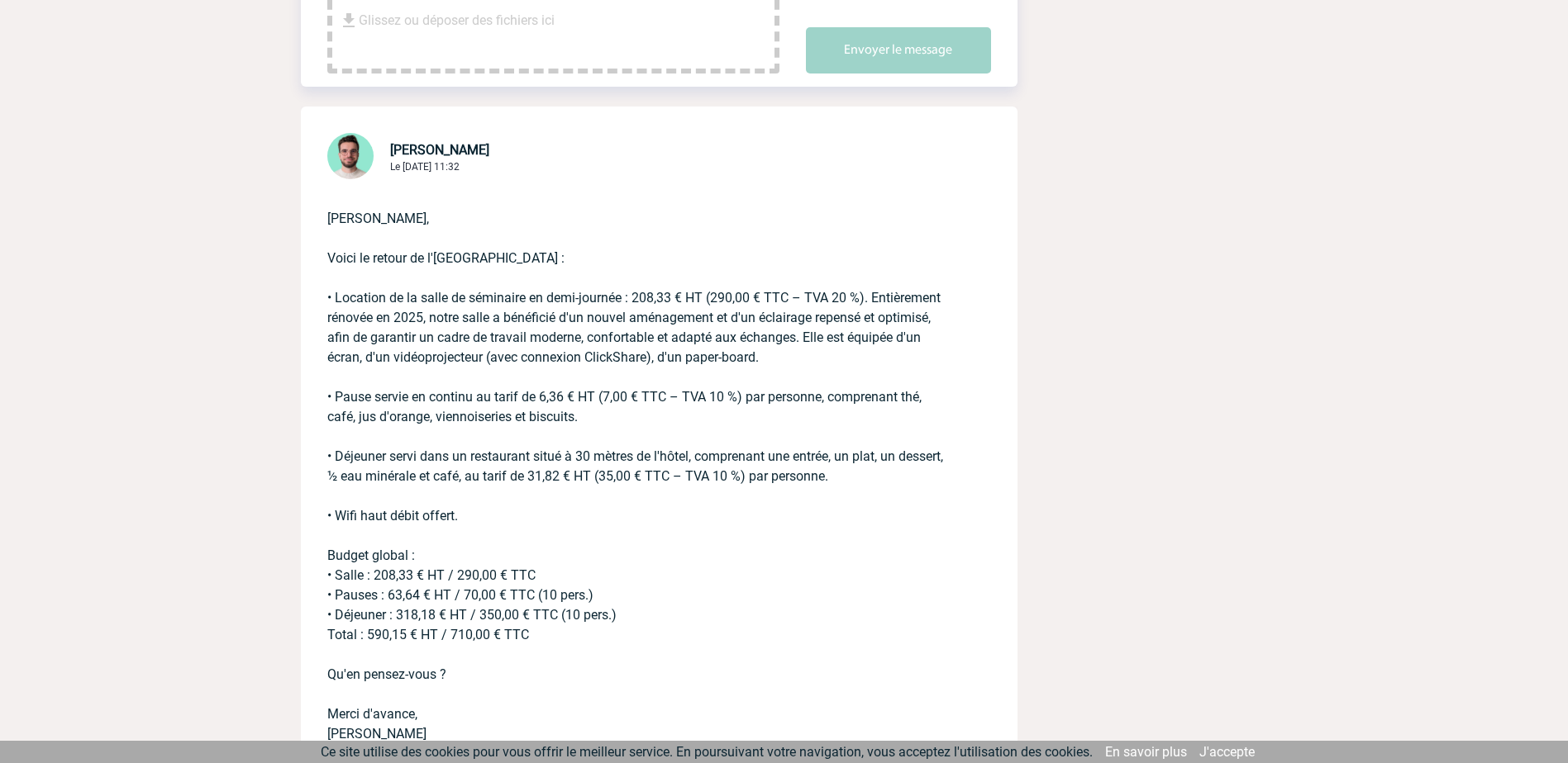
scroll to position [413, 0]
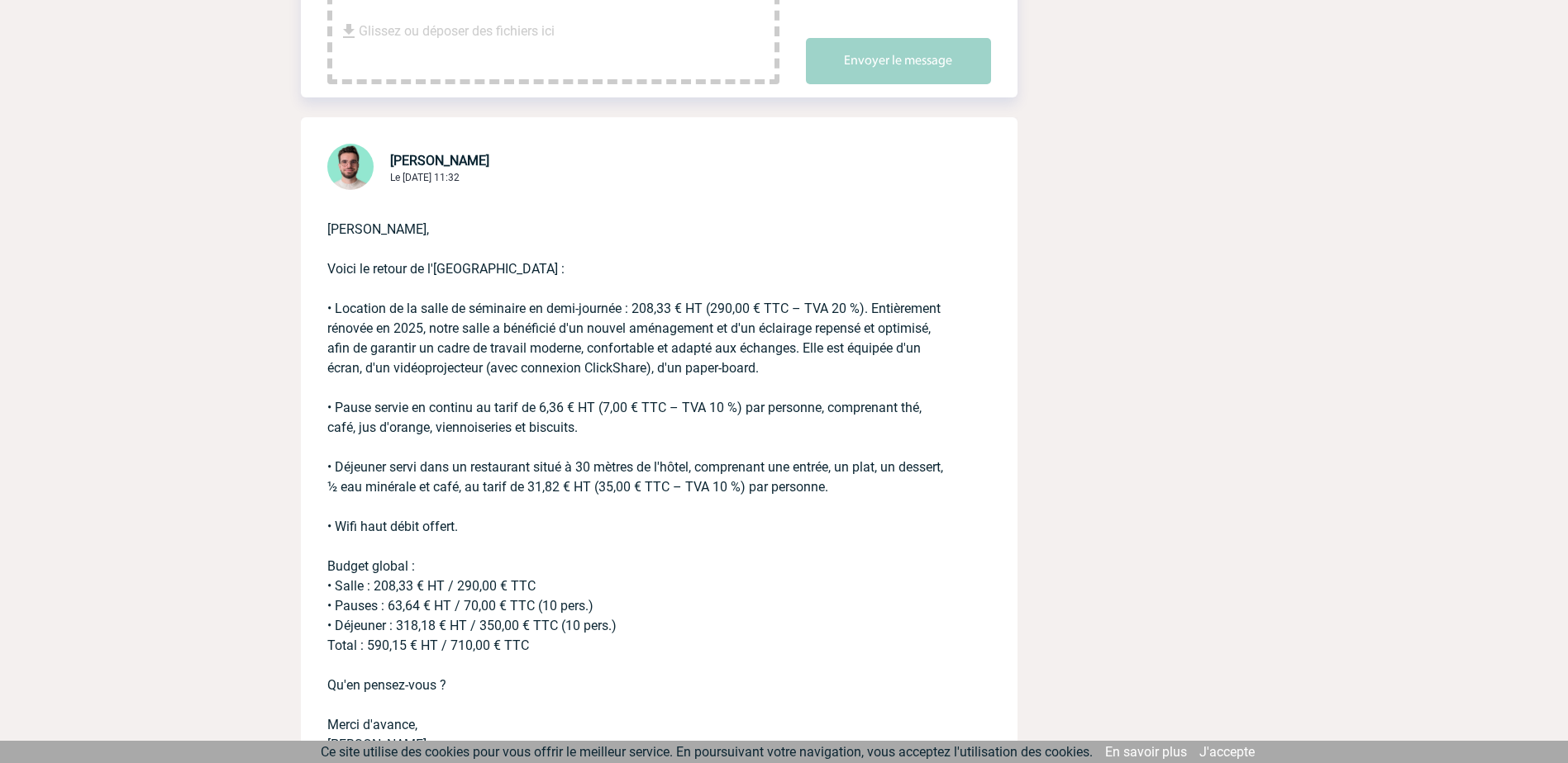
click at [537, 471] on p "[PERSON_NAME], Voici le retour de l'[GEOGRAPHIC_DATA] : • Location de la salle …" at bounding box center [636, 474] width 618 height 562
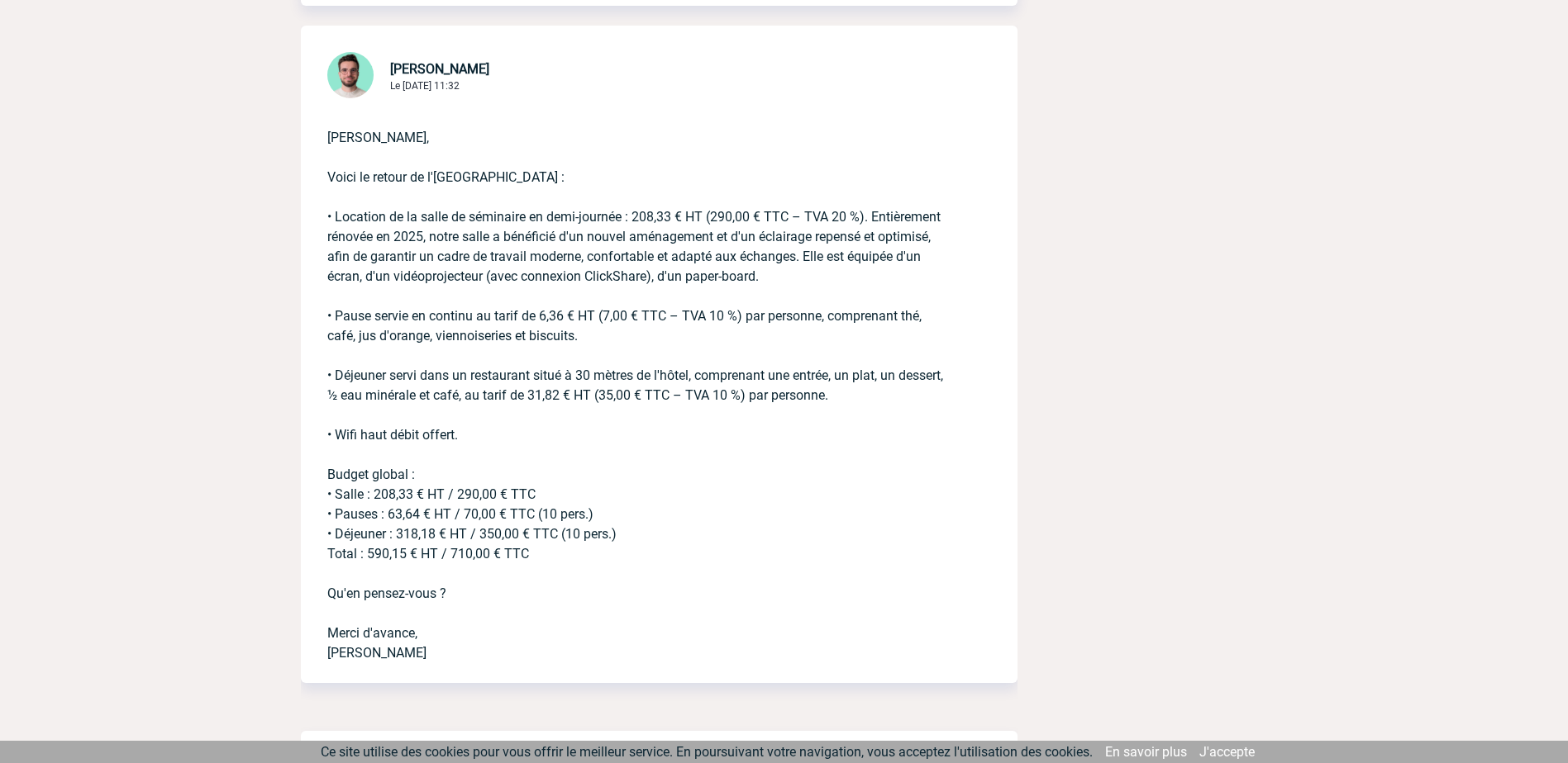
scroll to position [496, 0]
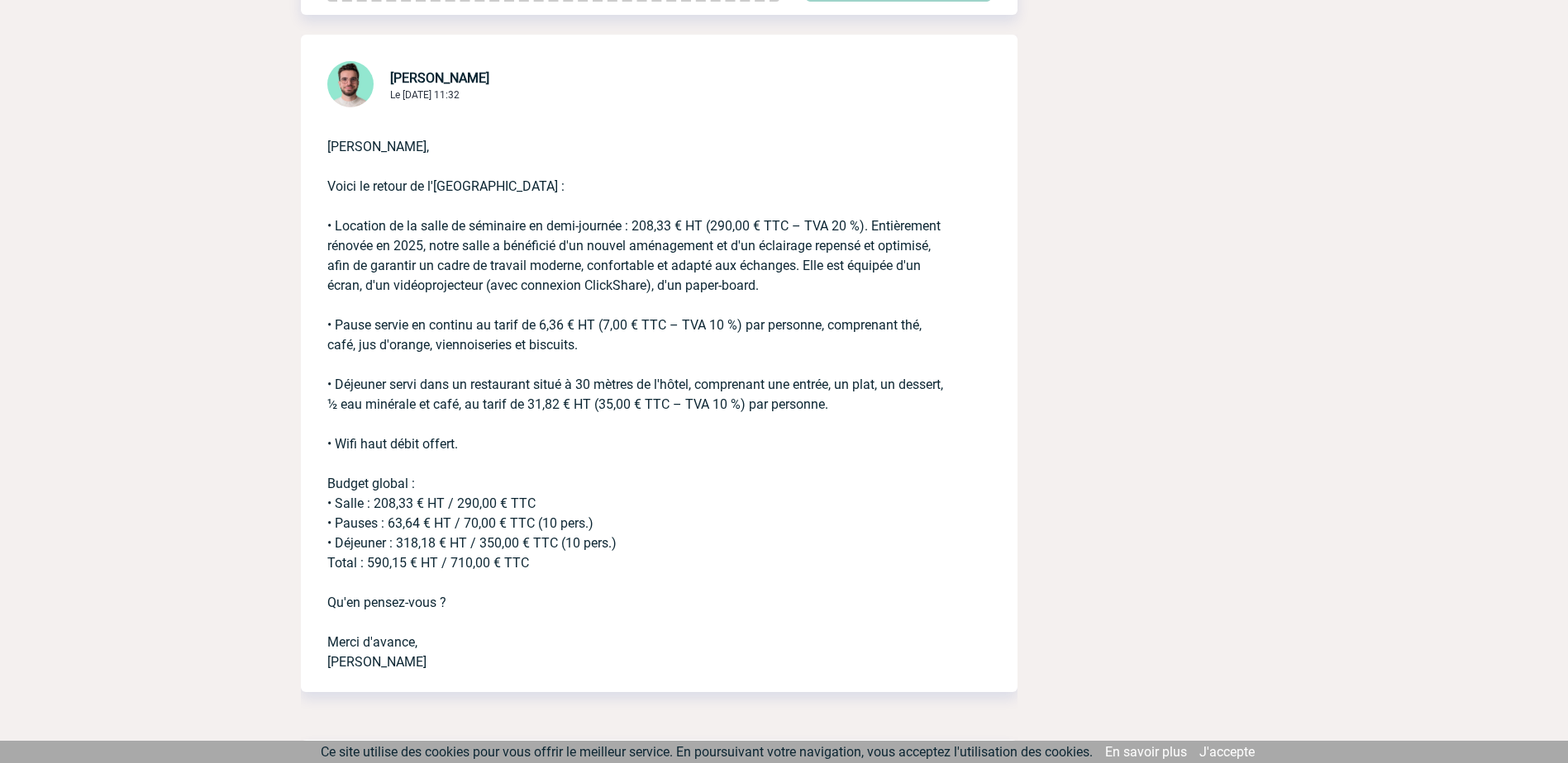
click at [391, 558] on p "[PERSON_NAME], Voici le retour de l'[GEOGRAPHIC_DATA] : • Location de la salle …" at bounding box center [636, 391] width 618 height 562
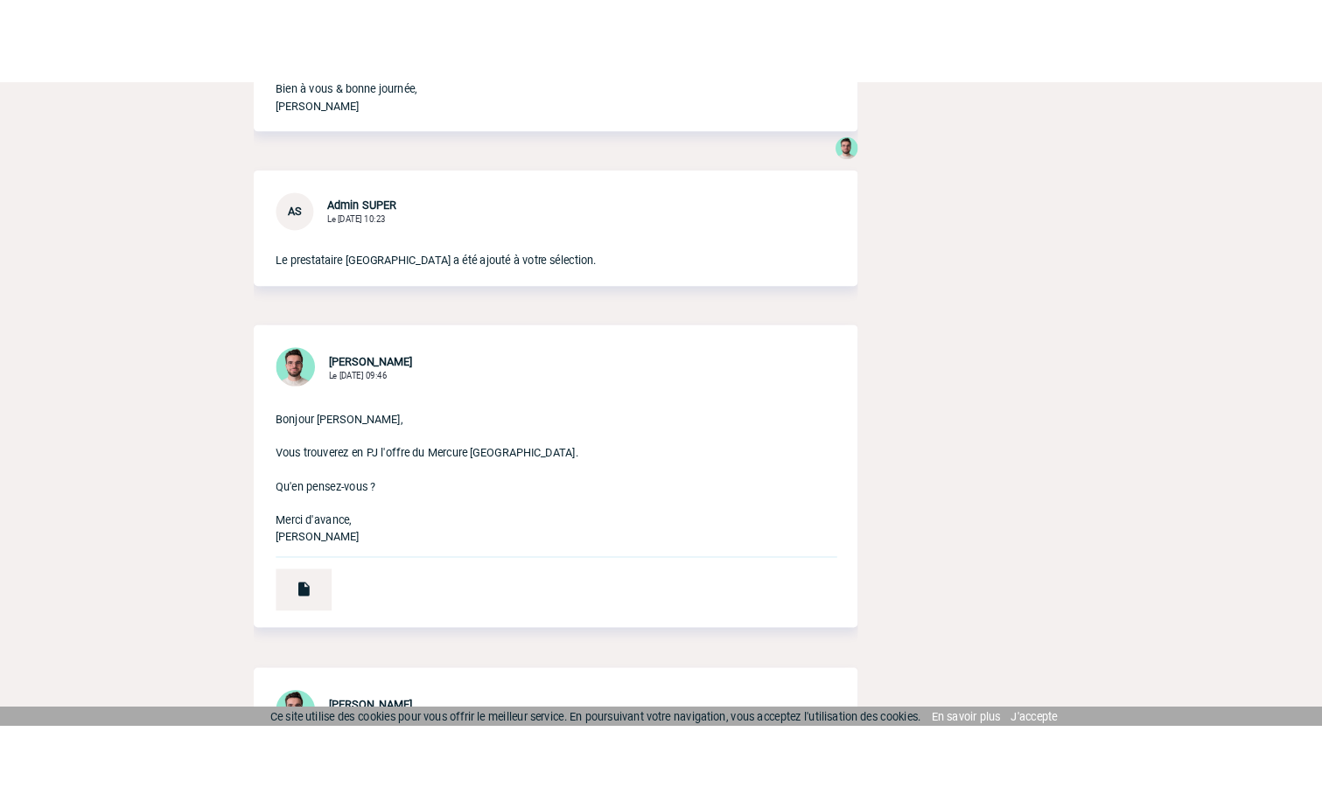
scroll to position [1837, 0]
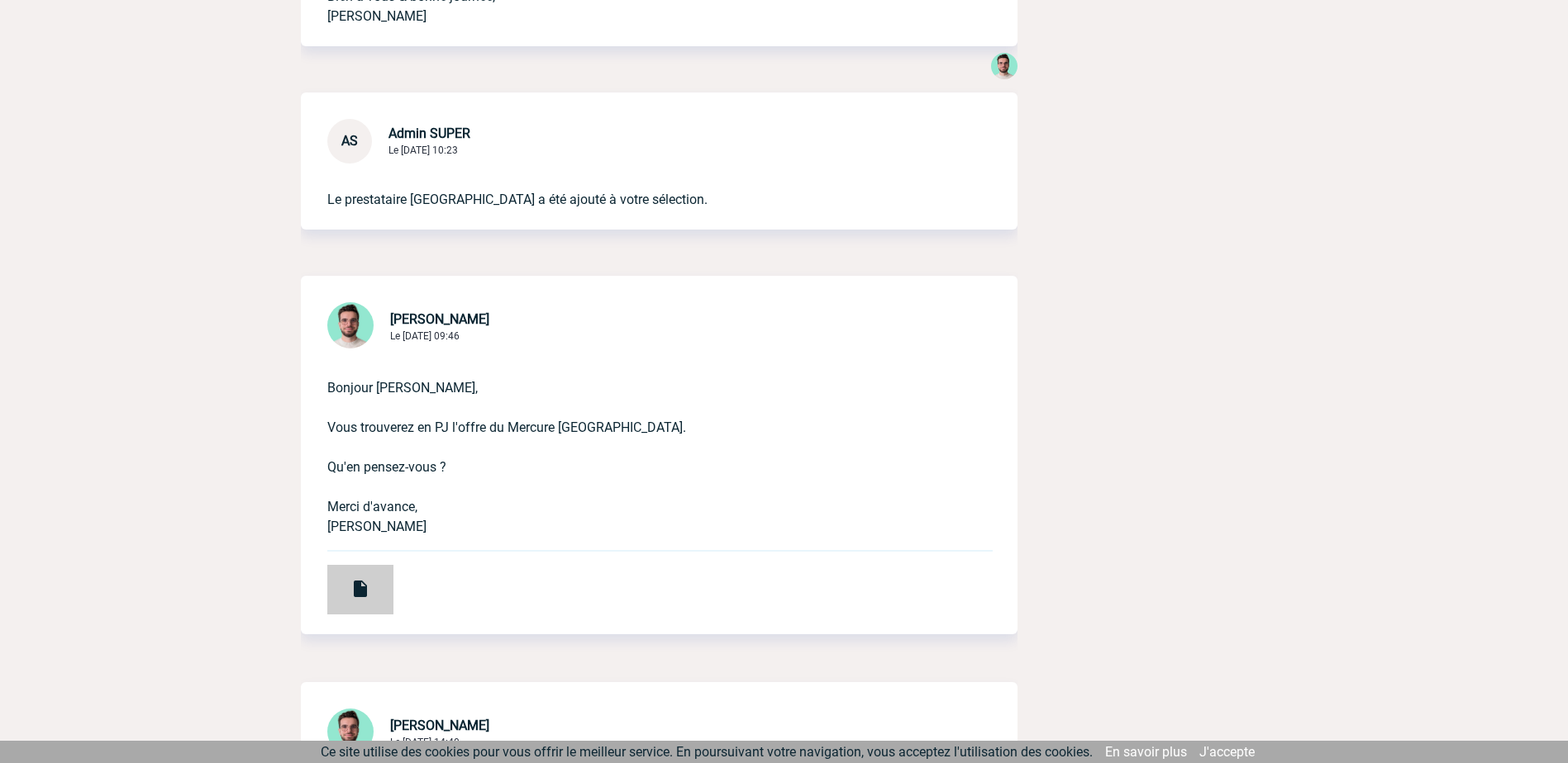
click at [366, 589] on img at bounding box center [360, 588] width 20 height 20
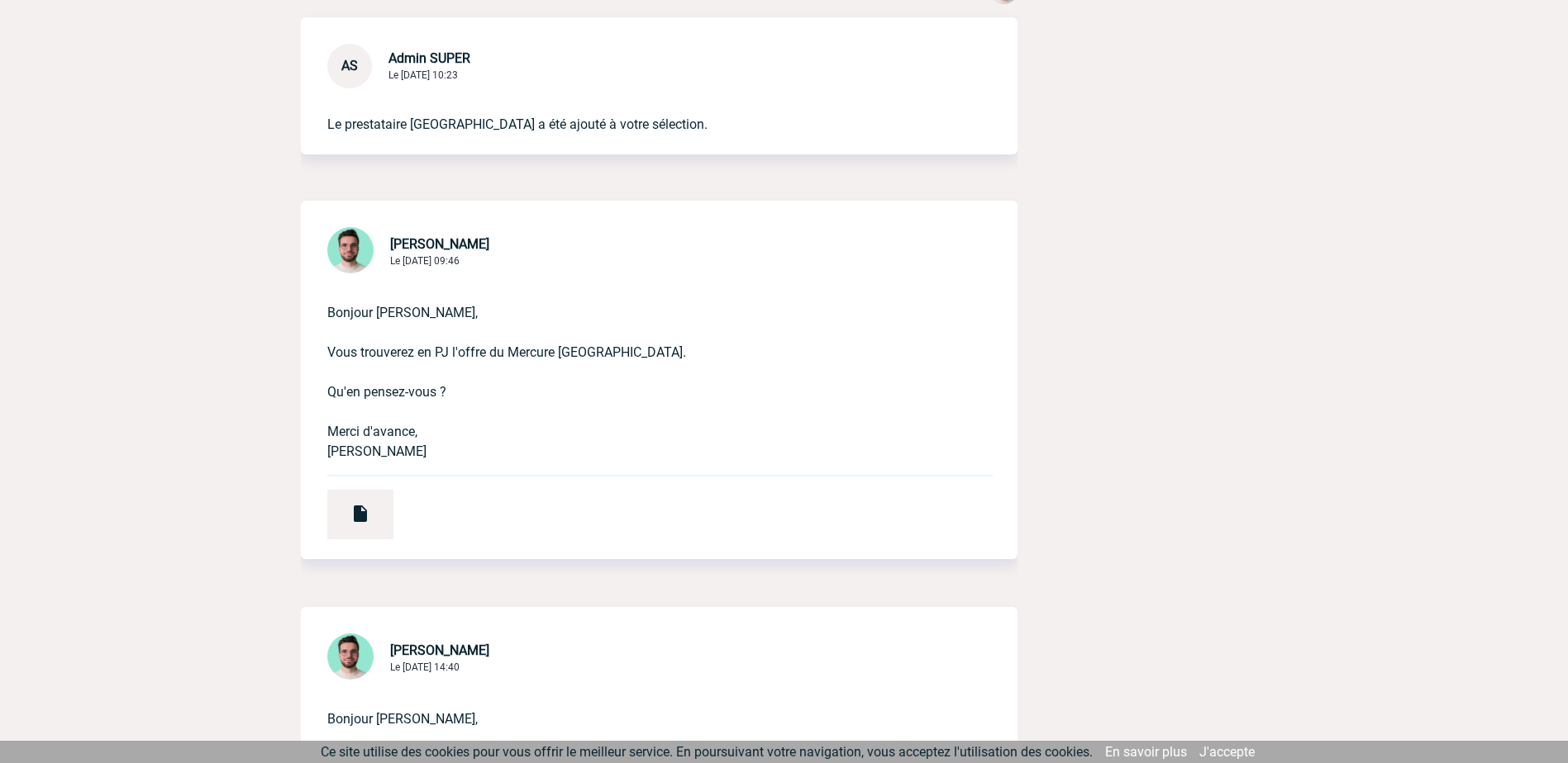
scroll to position [1900, 0]
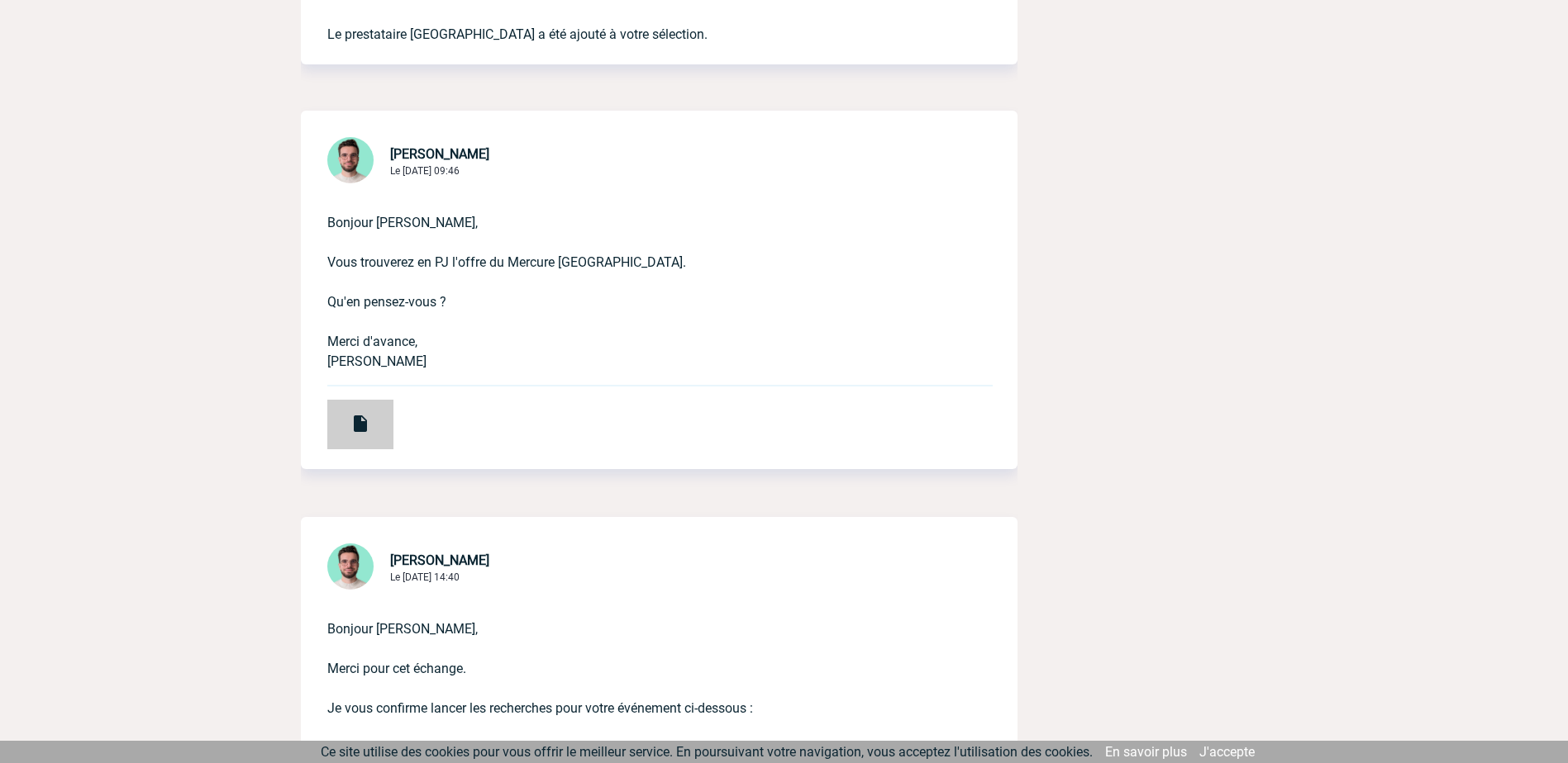
click at [368, 426] on img at bounding box center [360, 423] width 20 height 20
